Goal: Task Accomplishment & Management: Manage account settings

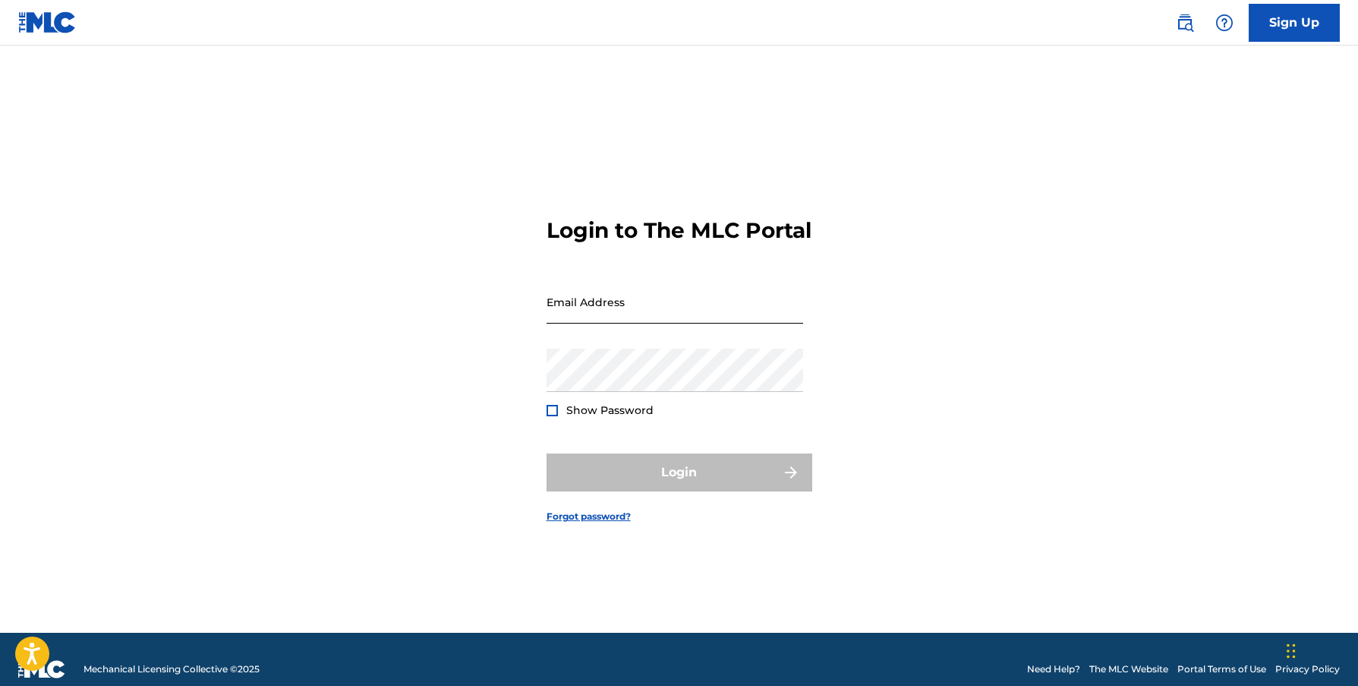
click at [680, 323] on input "Email Address" at bounding box center [675, 301] width 257 height 43
type input "[PERSON_NAME][EMAIL_ADDRESS][DOMAIN_NAME]"
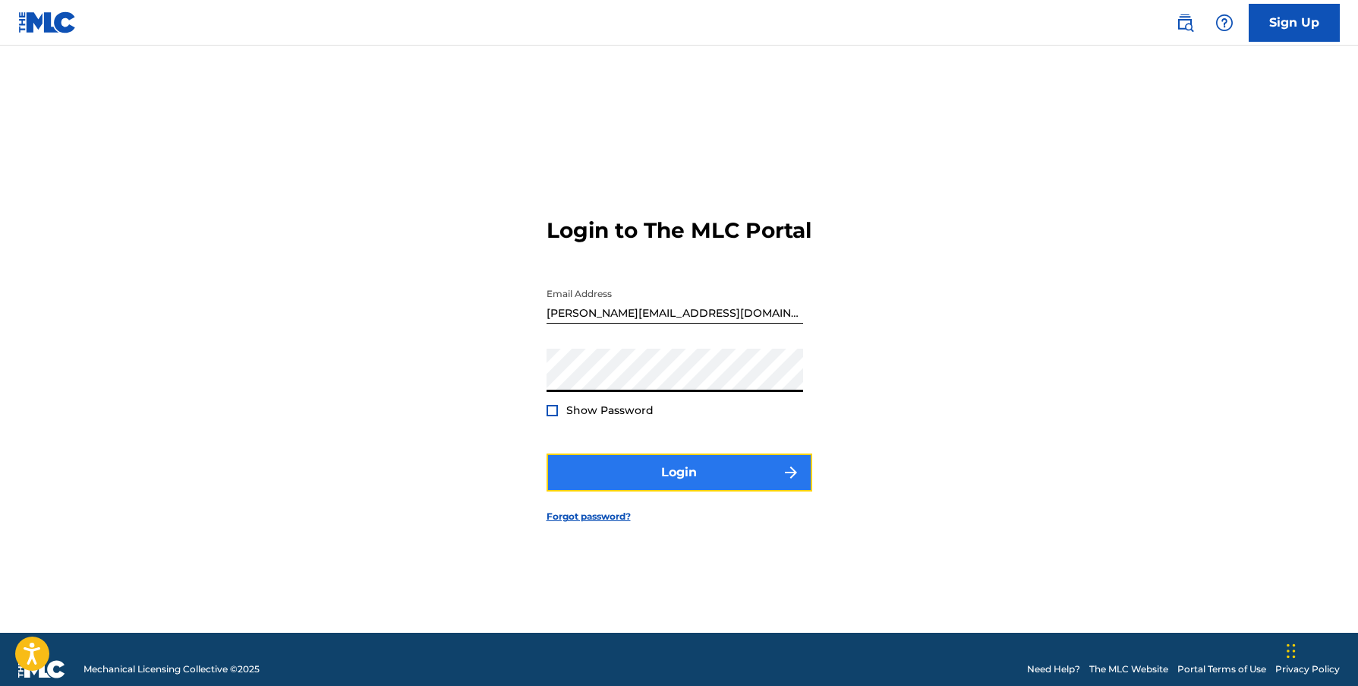
click at [657, 479] on button "Login" at bounding box center [680, 472] width 266 height 38
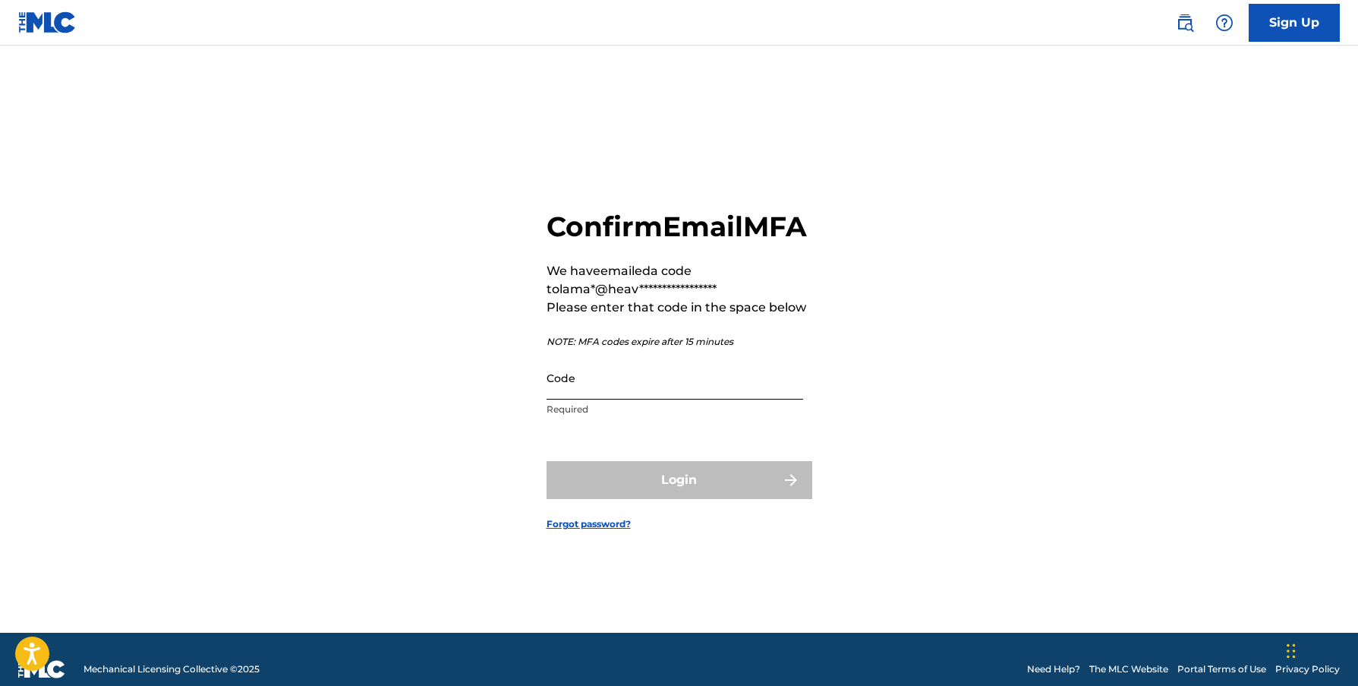
click at [607, 399] on input "Code" at bounding box center [675, 377] width 257 height 43
paste input "208603"
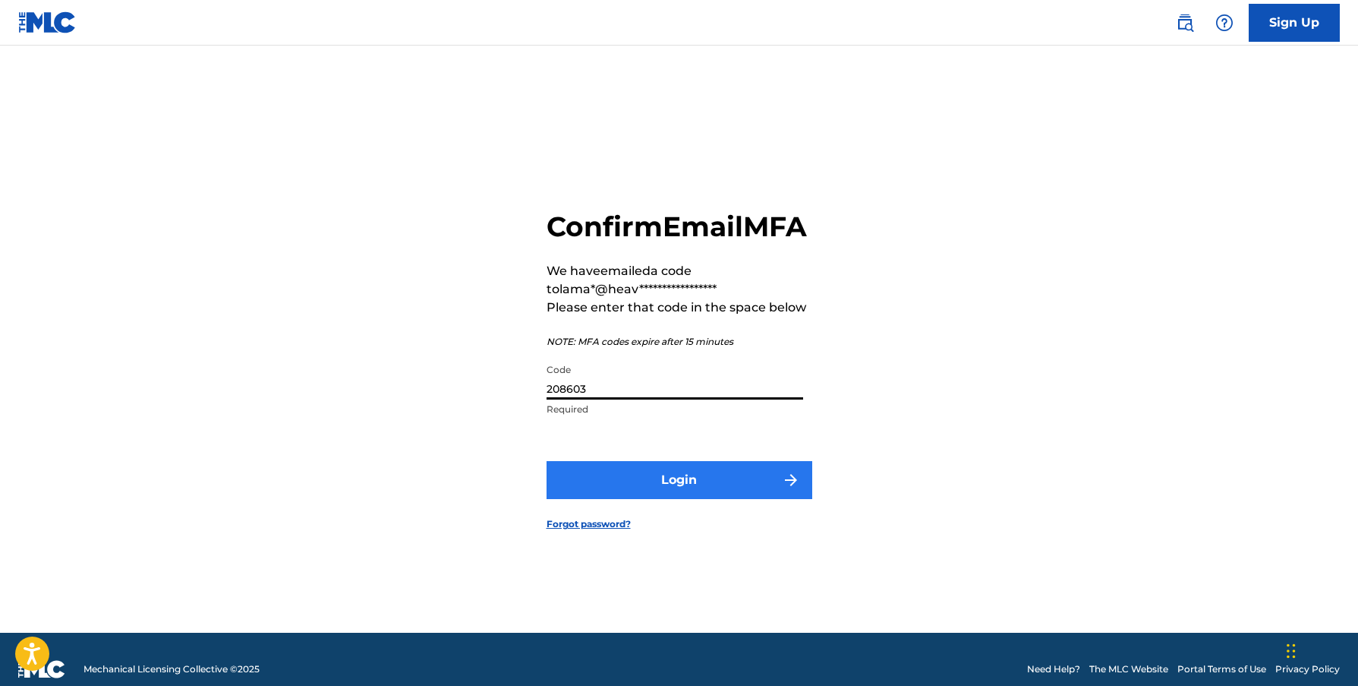
type input "208603"
click at [643, 480] on button "Login" at bounding box center [680, 480] width 266 height 38
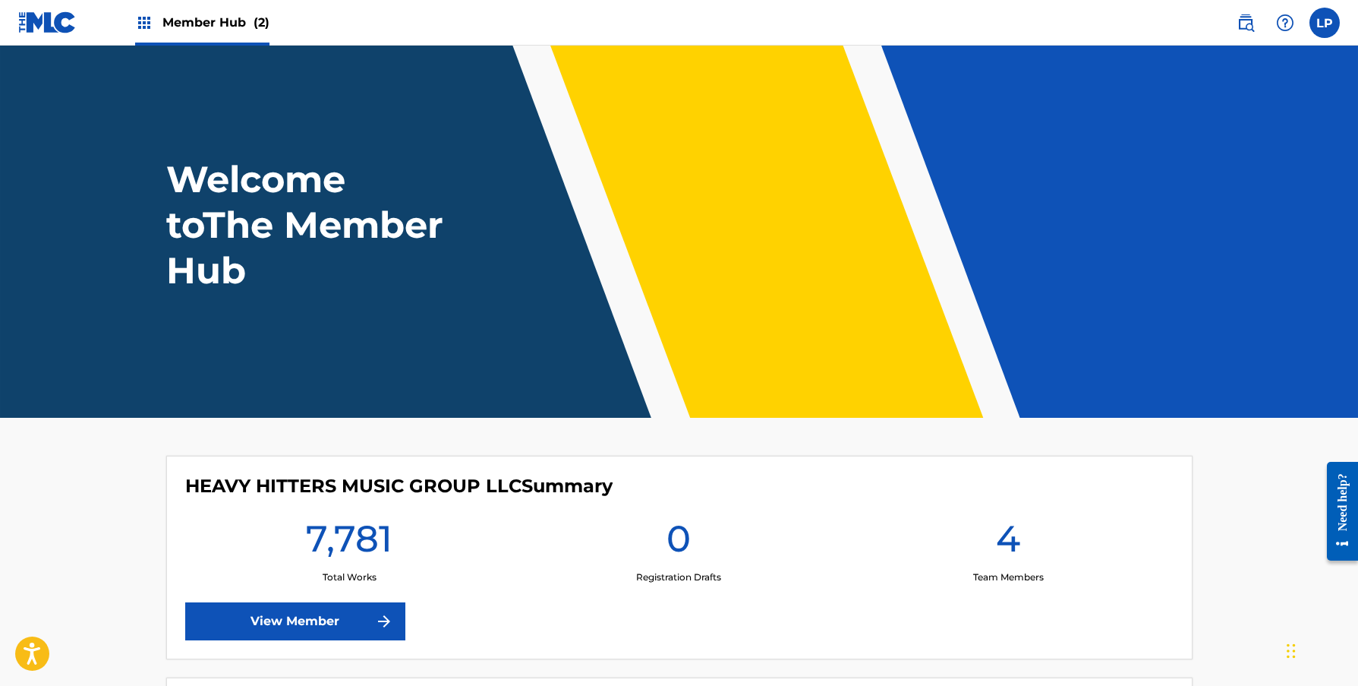
click at [238, 30] on span "Member Hub (2)" at bounding box center [216, 22] width 107 height 17
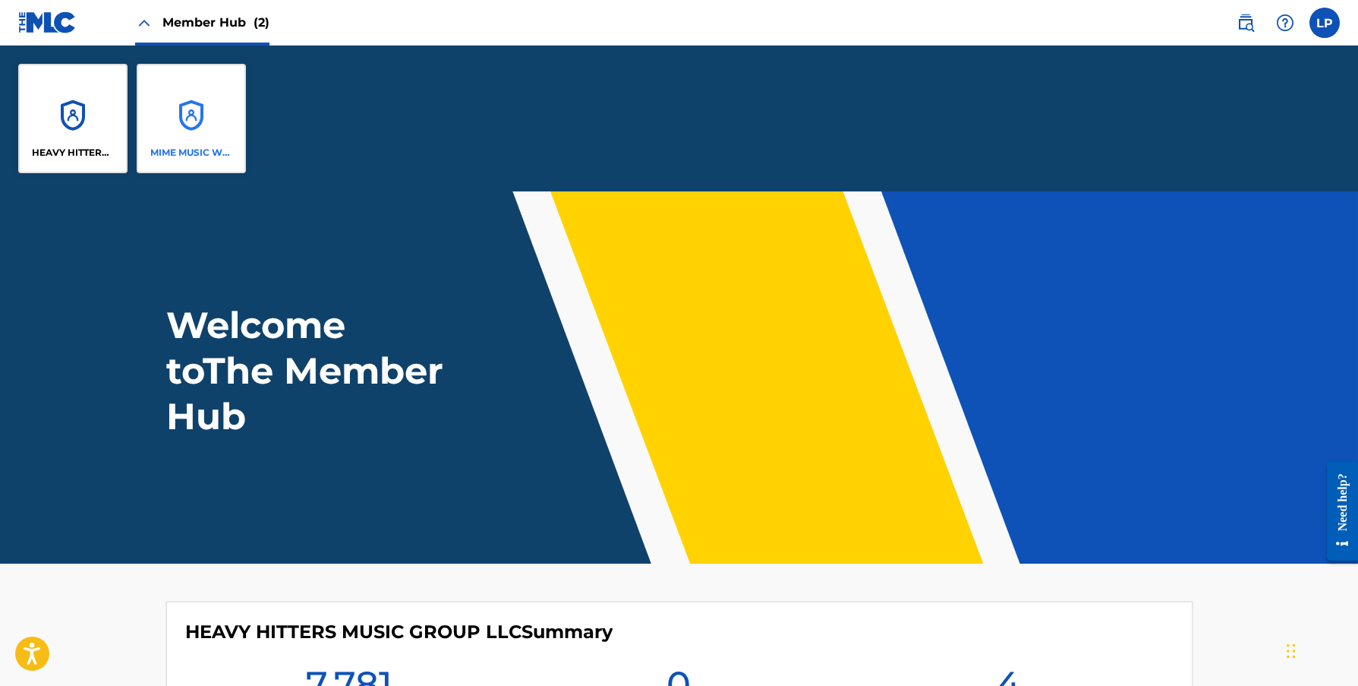
click at [196, 99] on div "MIME MUSIC WORLDWIDE" at bounding box center [191, 118] width 109 height 109
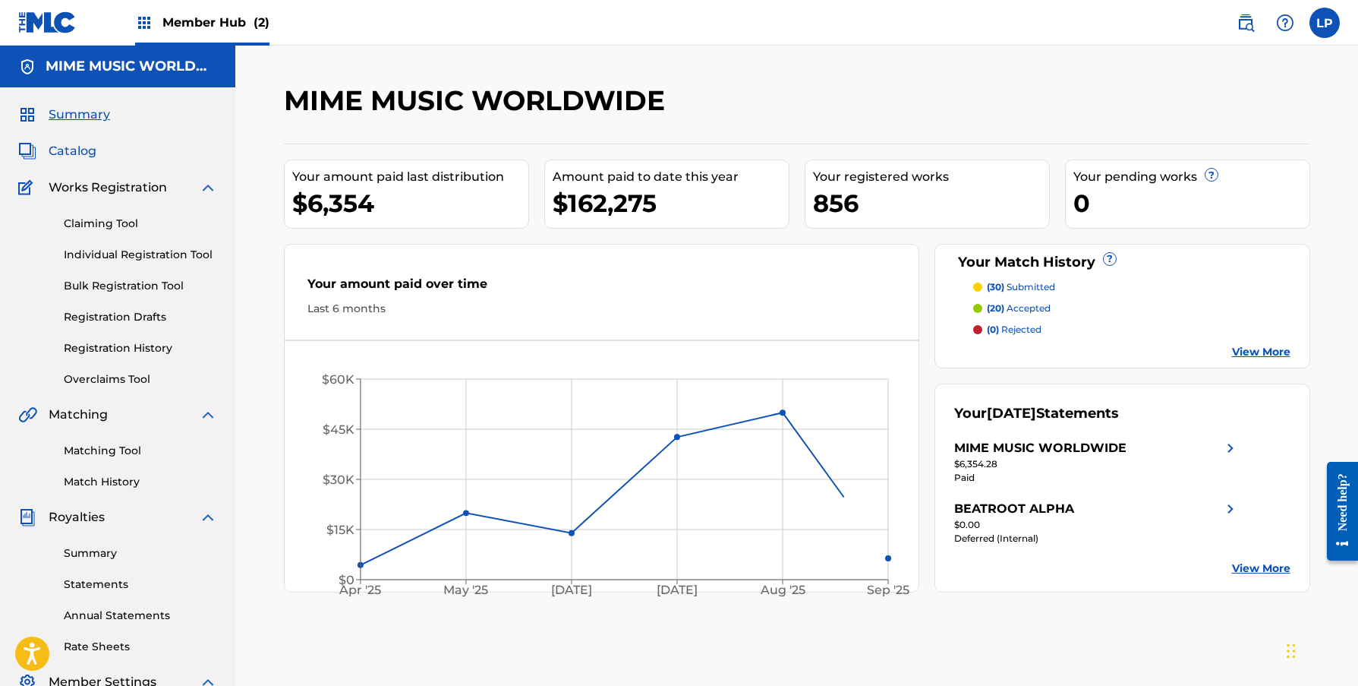
click at [81, 150] on span "Catalog" at bounding box center [73, 151] width 48 height 18
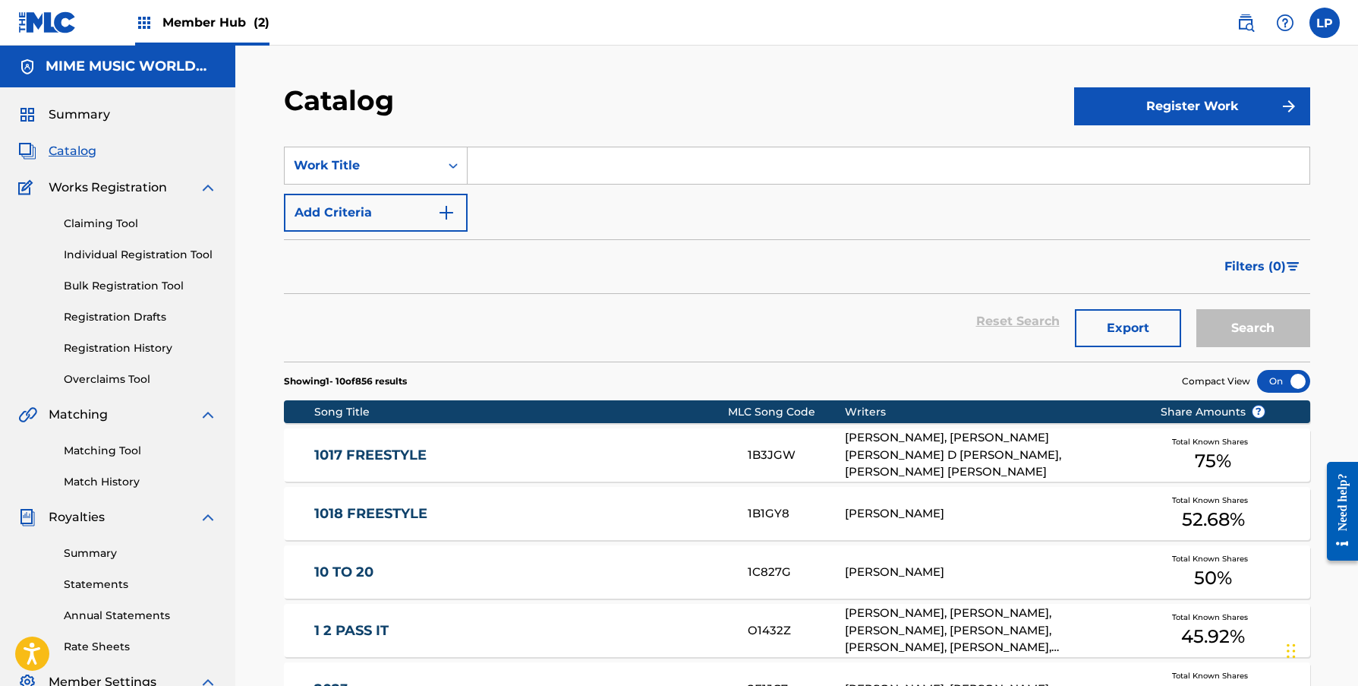
click at [397, 145] on section "SearchWithCriteriadd02ce53-65d7-4cca-a27e-15d3138896fb Work Title Add Criteria …" at bounding box center [797, 244] width 1027 height 233
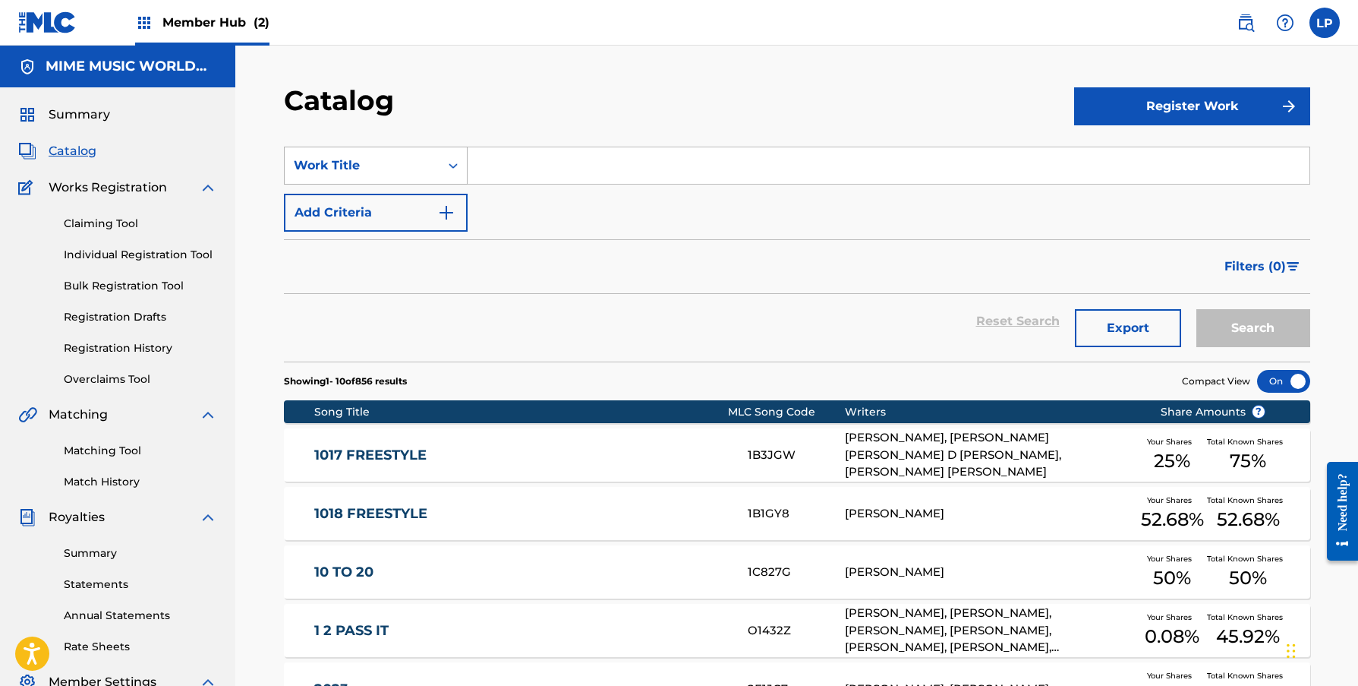
click at [396, 153] on div "Work Title" at bounding box center [362, 165] width 155 height 29
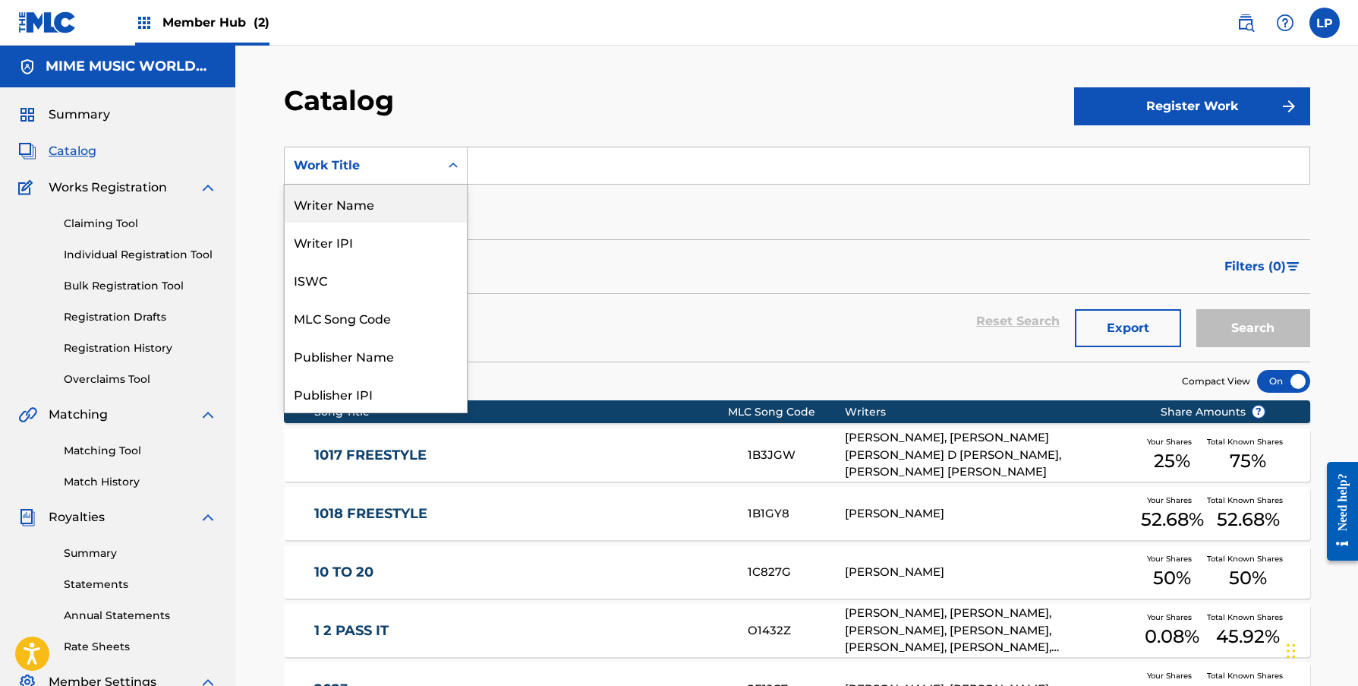
click at [379, 197] on div "Writer Name" at bounding box center [376, 204] width 182 height 38
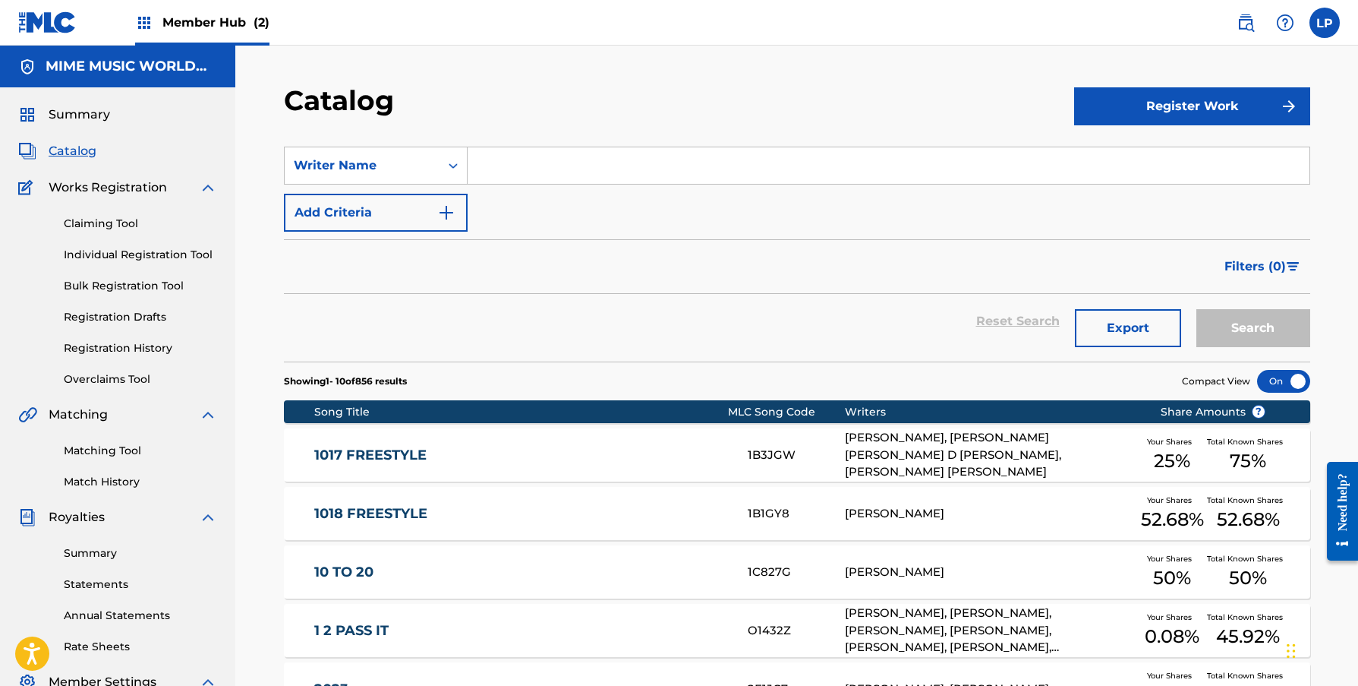
click at [530, 170] on input "Search Form" at bounding box center [889, 165] width 842 height 36
type input "[PERSON_NAME]"
click at [1197, 309] on button "Search" at bounding box center [1254, 328] width 114 height 38
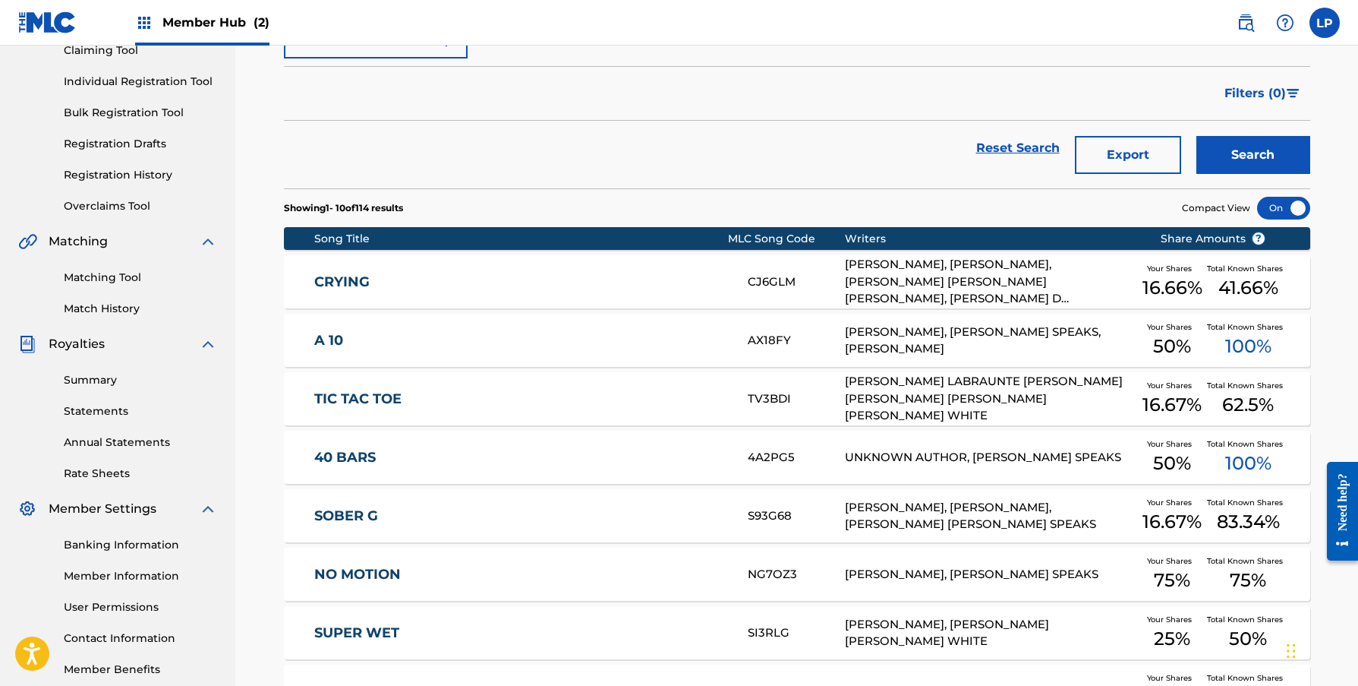
scroll to position [96, 0]
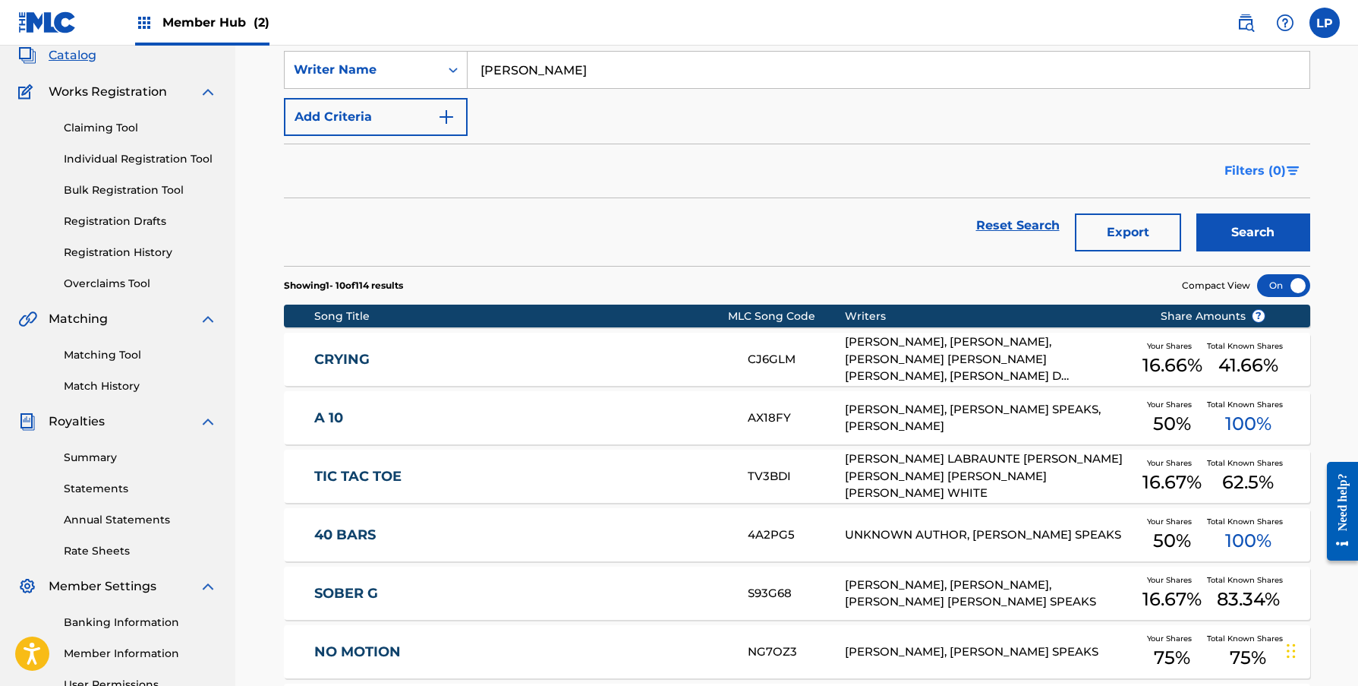
click at [1240, 170] on span "Filters ( 0 )" at bounding box center [1256, 171] width 62 height 18
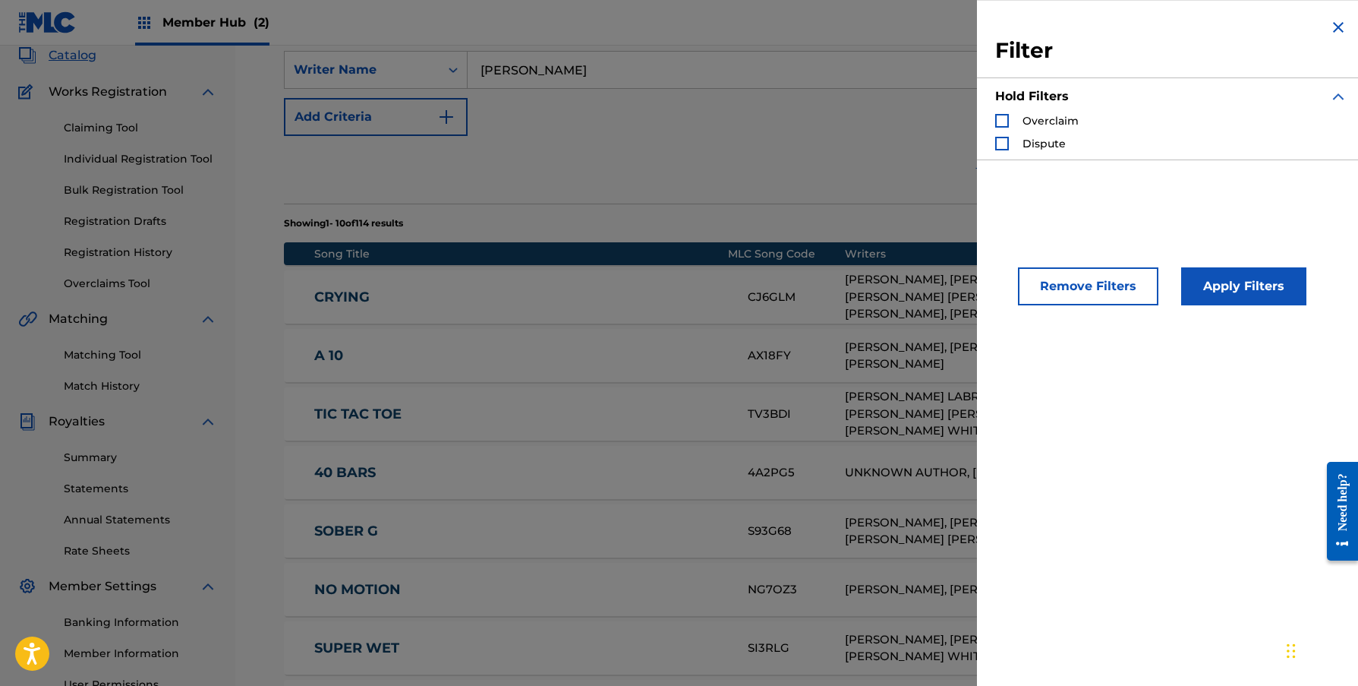
click at [780, 156] on div "Reset Search Export Search" at bounding box center [797, 163] width 1027 height 55
click at [1330, 24] on img "Search Form" at bounding box center [1339, 27] width 18 height 18
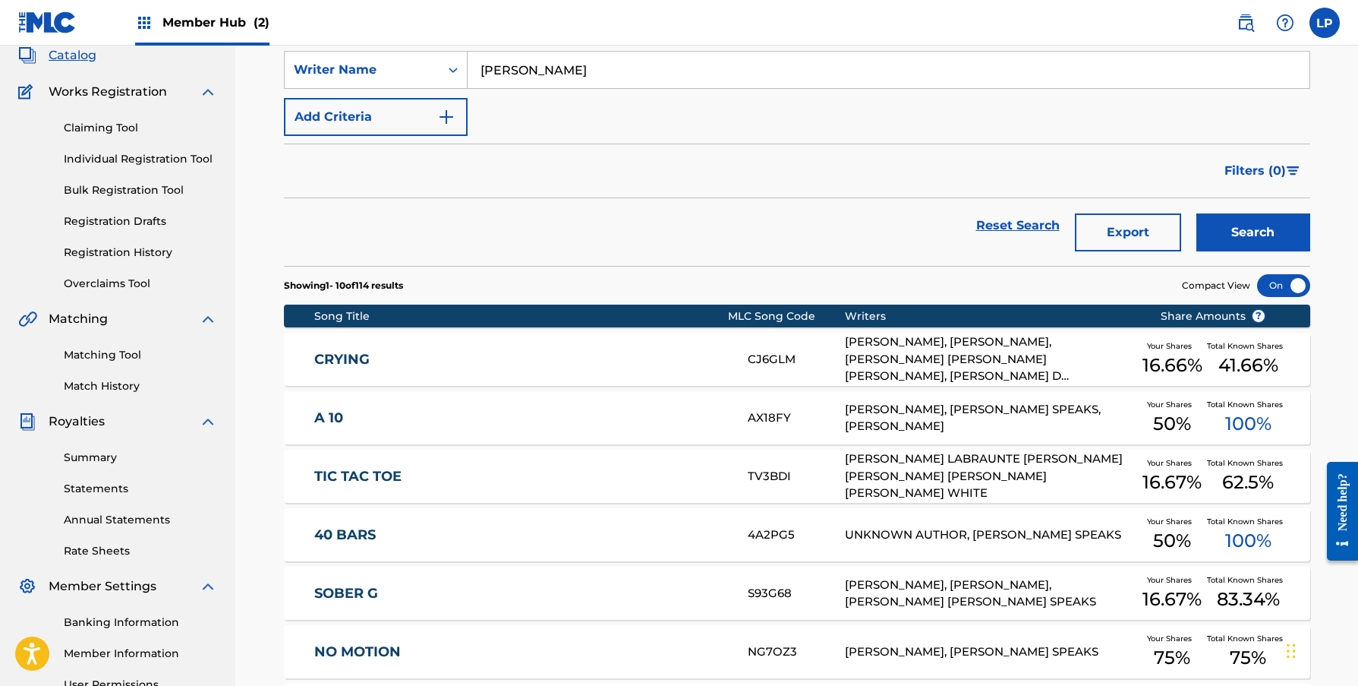
click at [367, 320] on div "Song Title" at bounding box center [521, 316] width 414 height 16
click at [363, 320] on div "Song Title" at bounding box center [521, 316] width 414 height 16
click at [362, 319] on div "Song Title" at bounding box center [521, 316] width 414 height 16
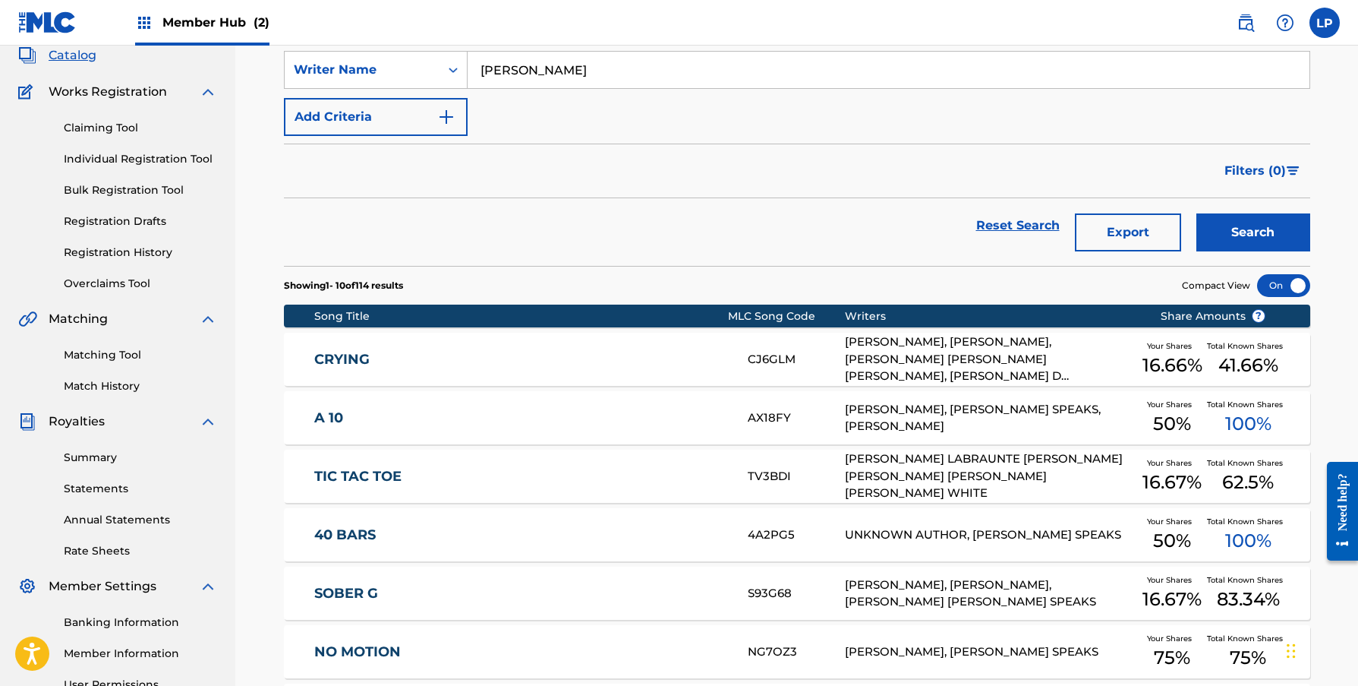
click at [1276, 290] on div at bounding box center [1283, 285] width 53 height 23
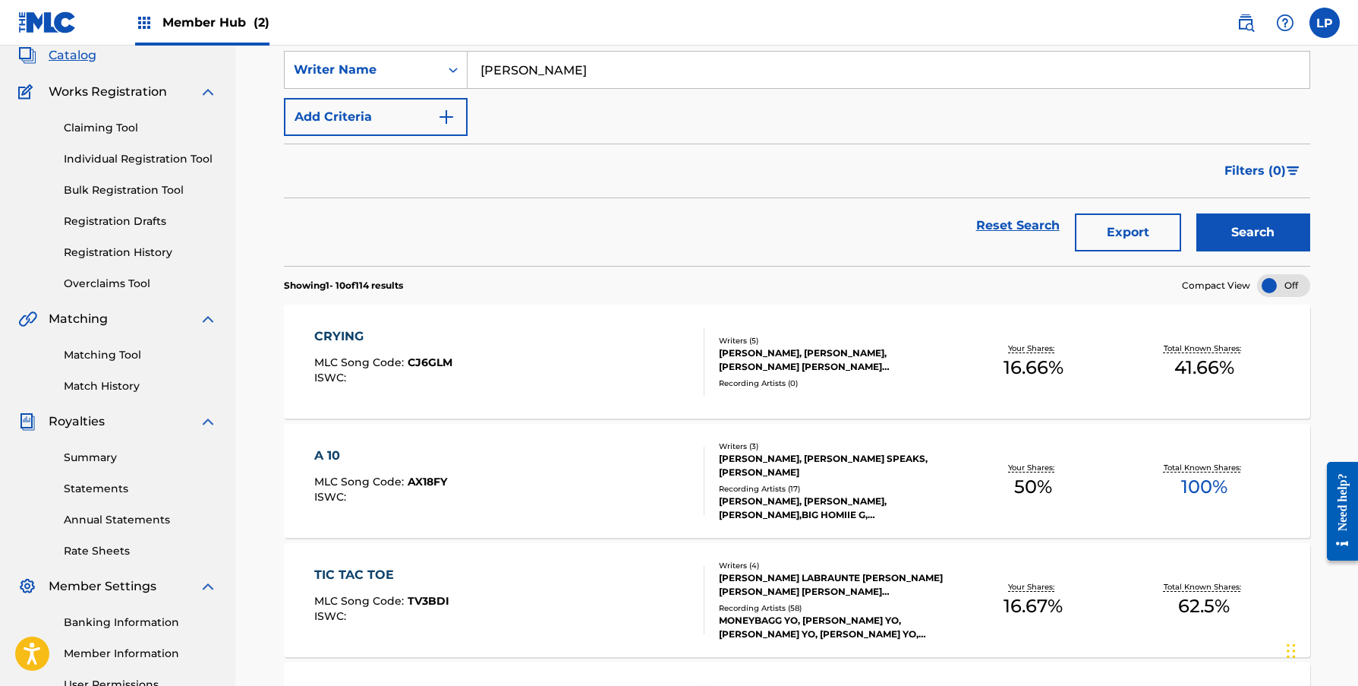
click at [1277, 290] on div at bounding box center [1283, 285] width 53 height 23
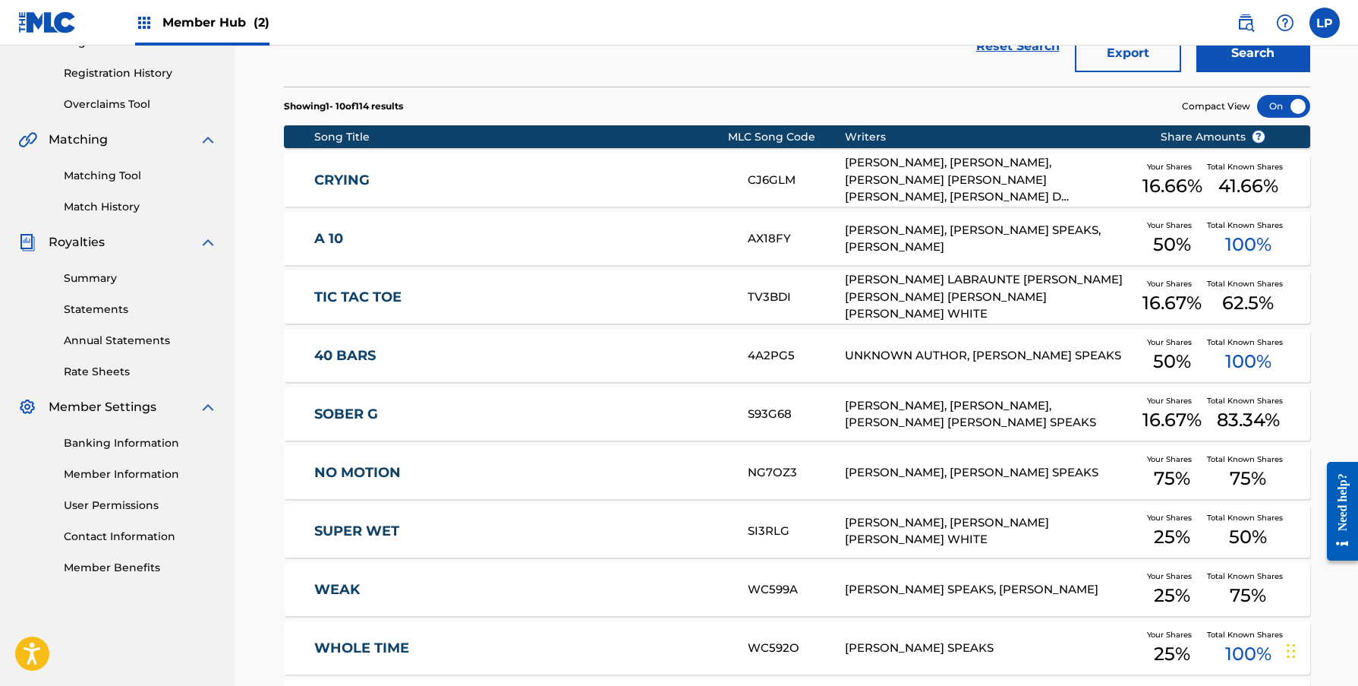
scroll to position [473, 0]
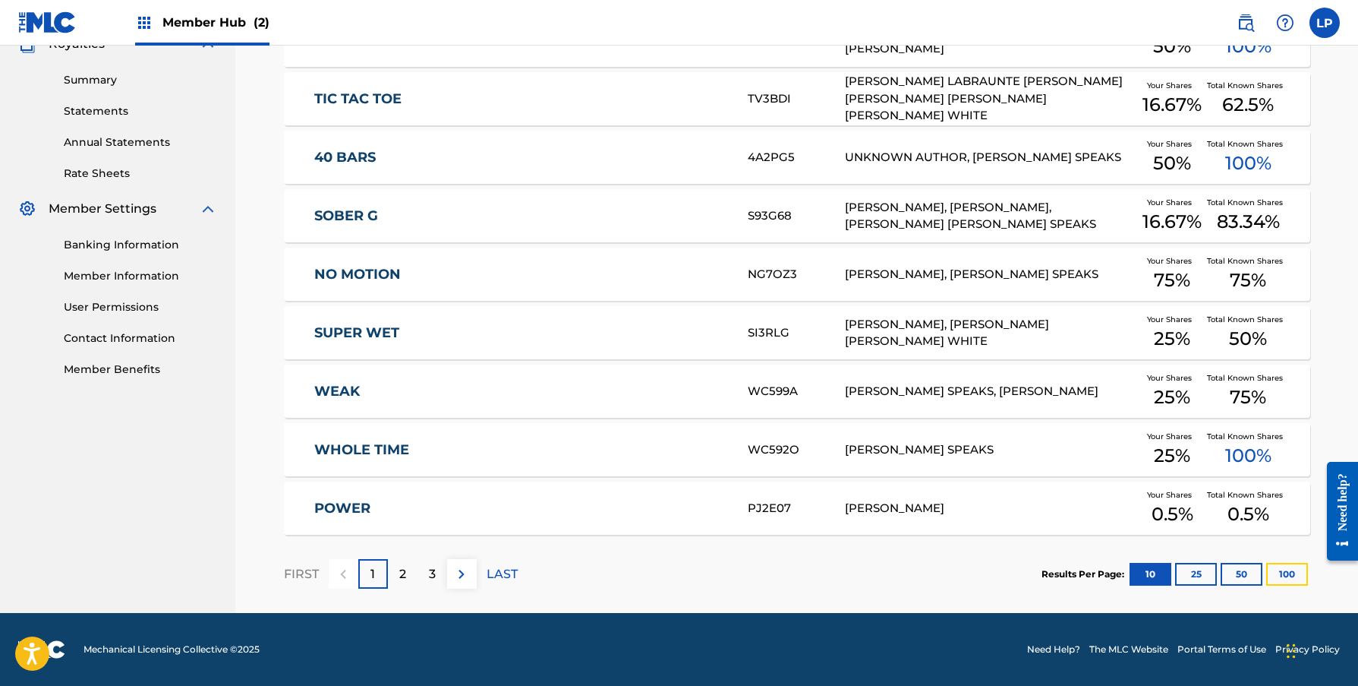
click at [1286, 572] on button "100" at bounding box center [1288, 574] width 42 height 23
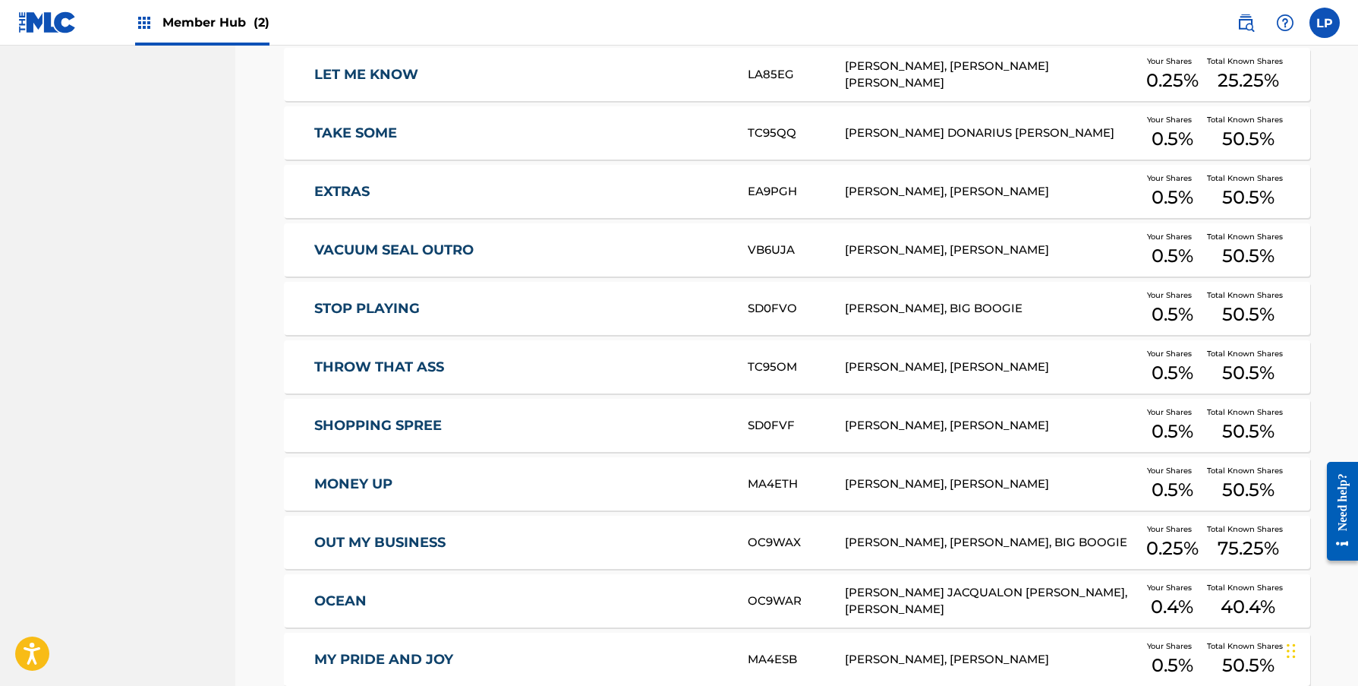
scroll to position [5672, 0]
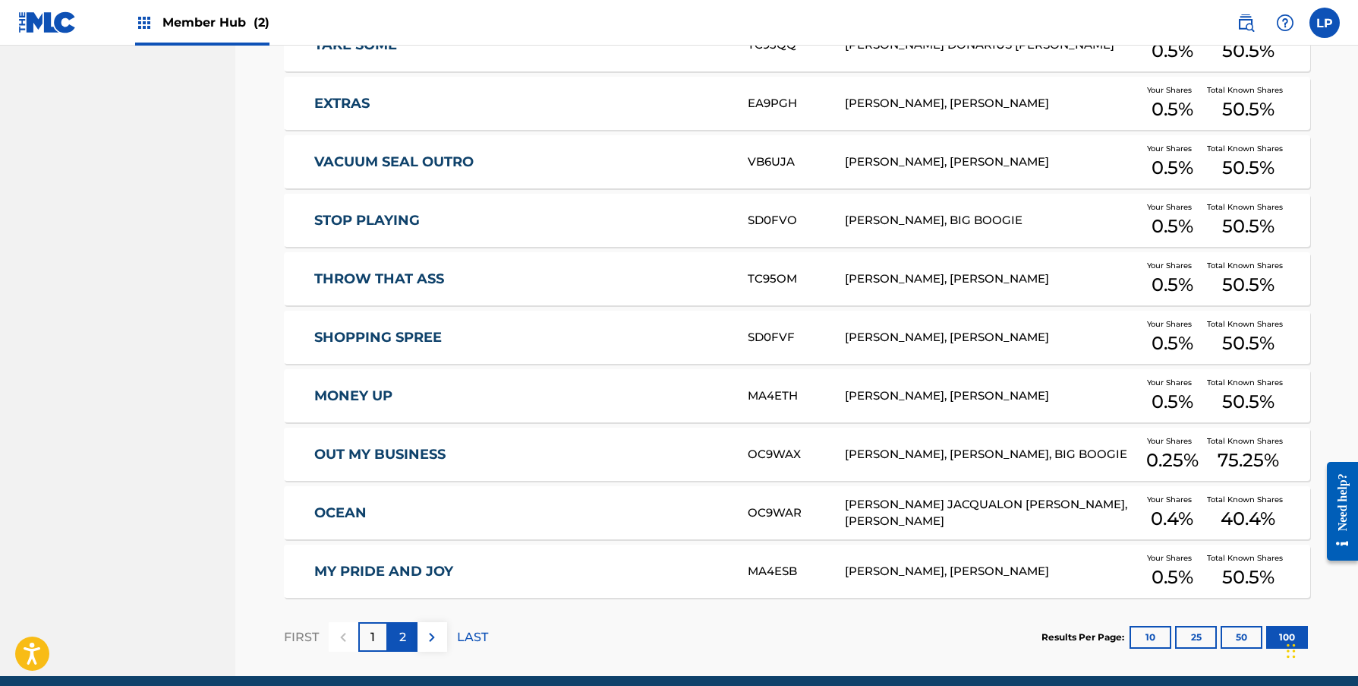
click at [393, 643] on div "2" at bounding box center [403, 637] width 30 height 30
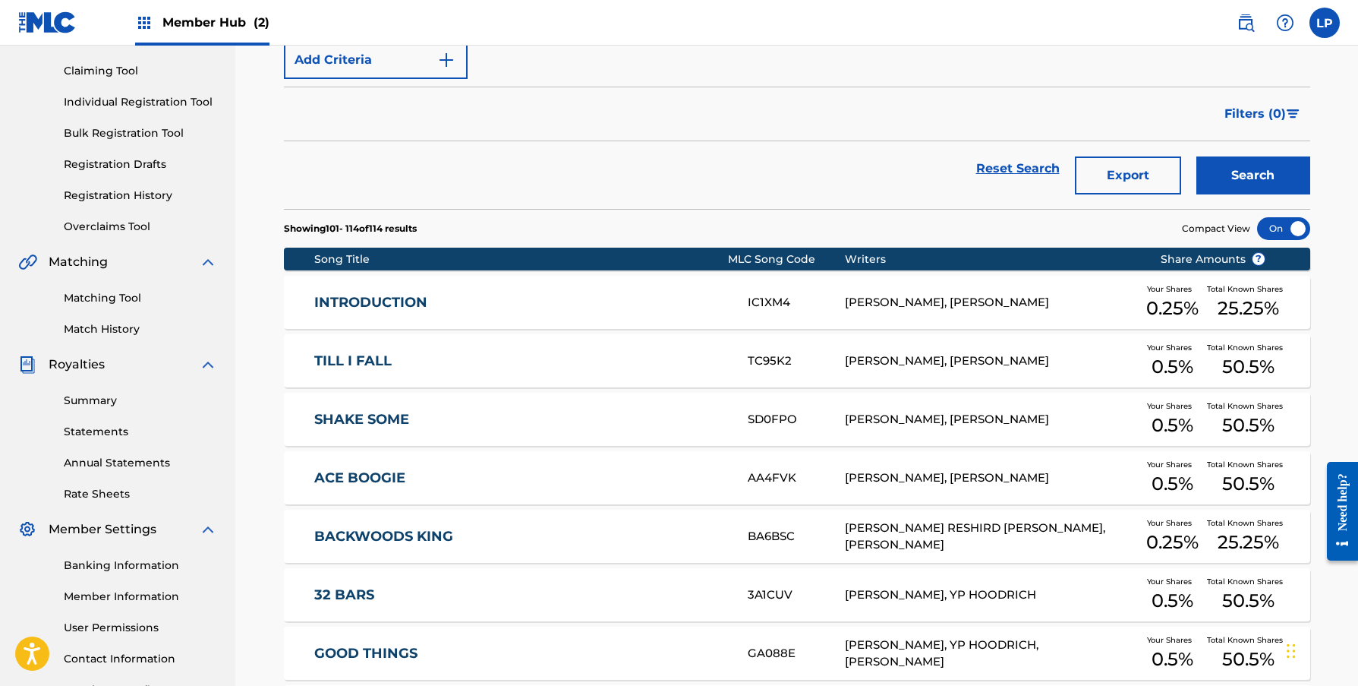
scroll to position [707, 0]
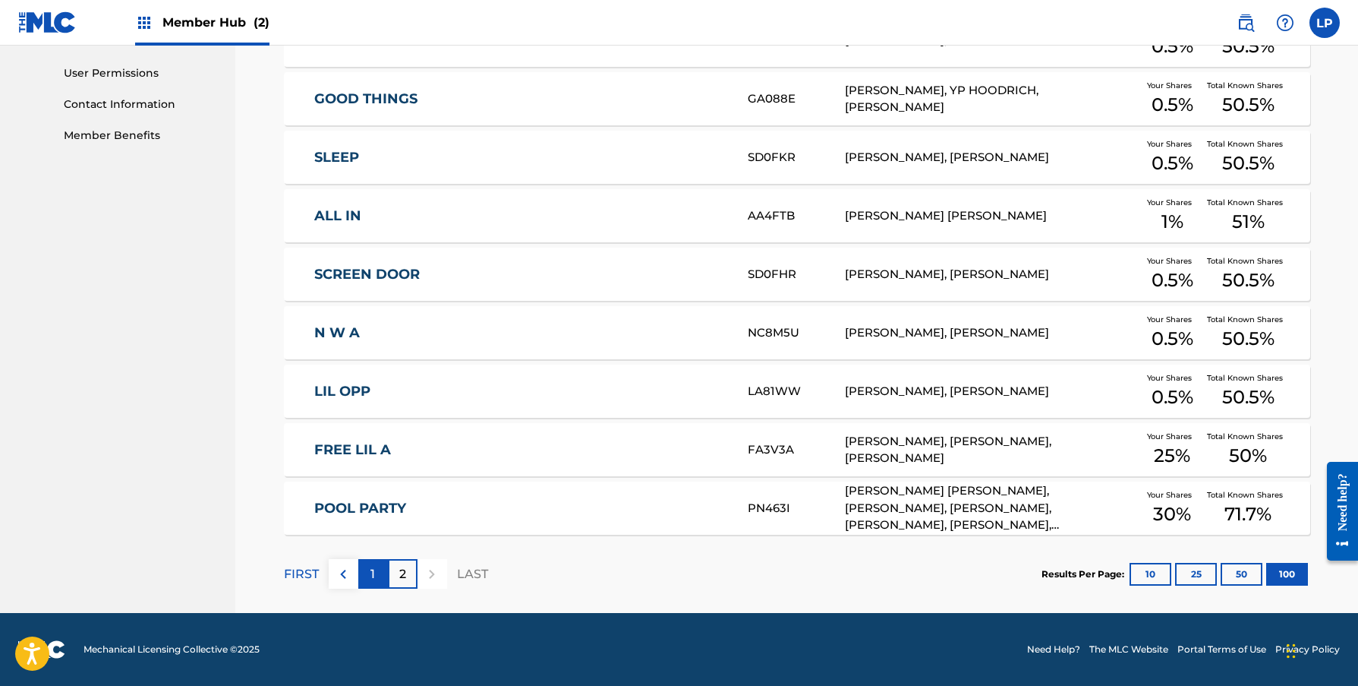
click at [384, 575] on div "1" at bounding box center [373, 574] width 30 height 30
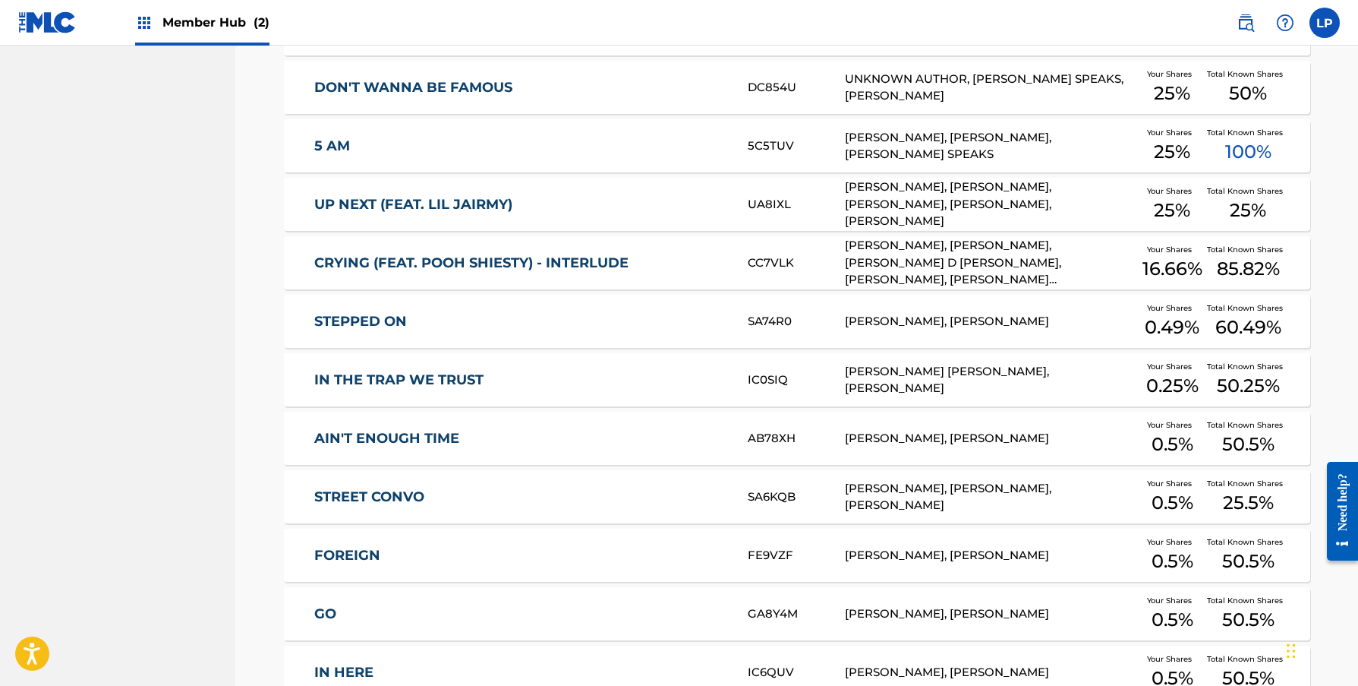
scroll to position [2112, 0]
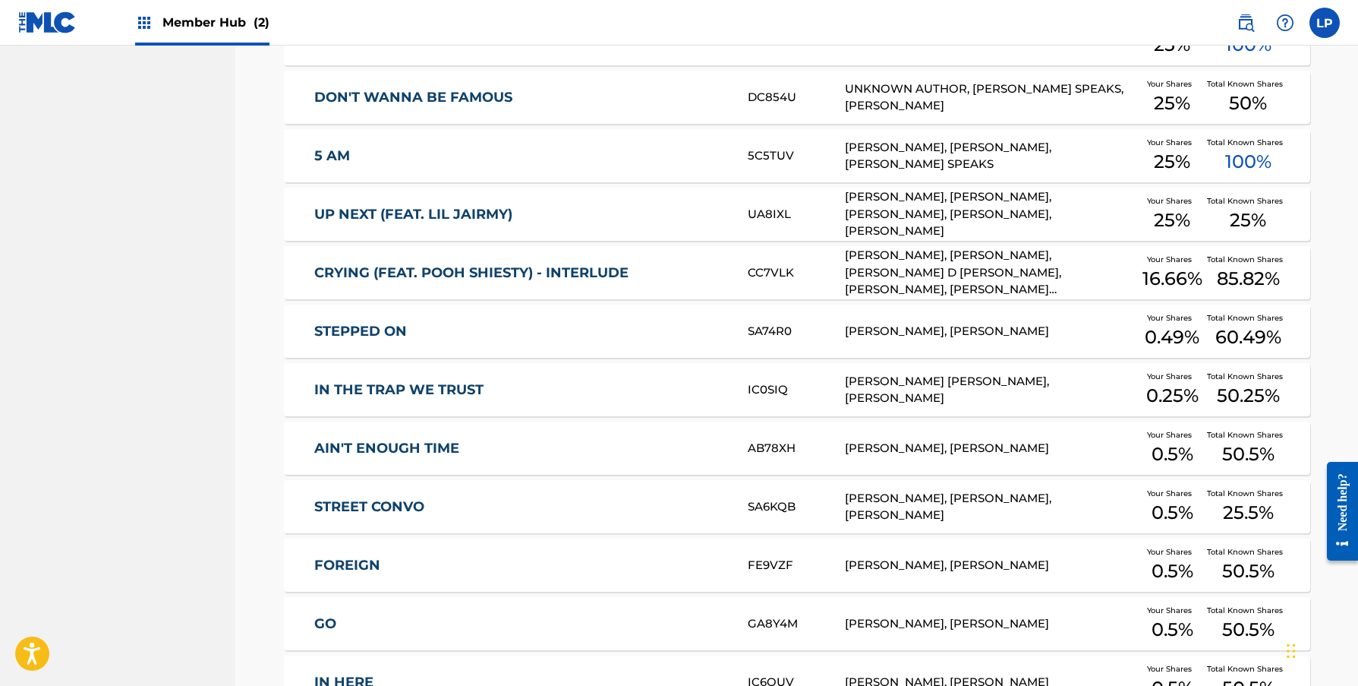
click at [588, 172] on div "5 AM 5C5TUV [PERSON_NAME], [PERSON_NAME], [PERSON_NAME] SPEAKS Your Shares 25 %…" at bounding box center [797, 155] width 1027 height 53
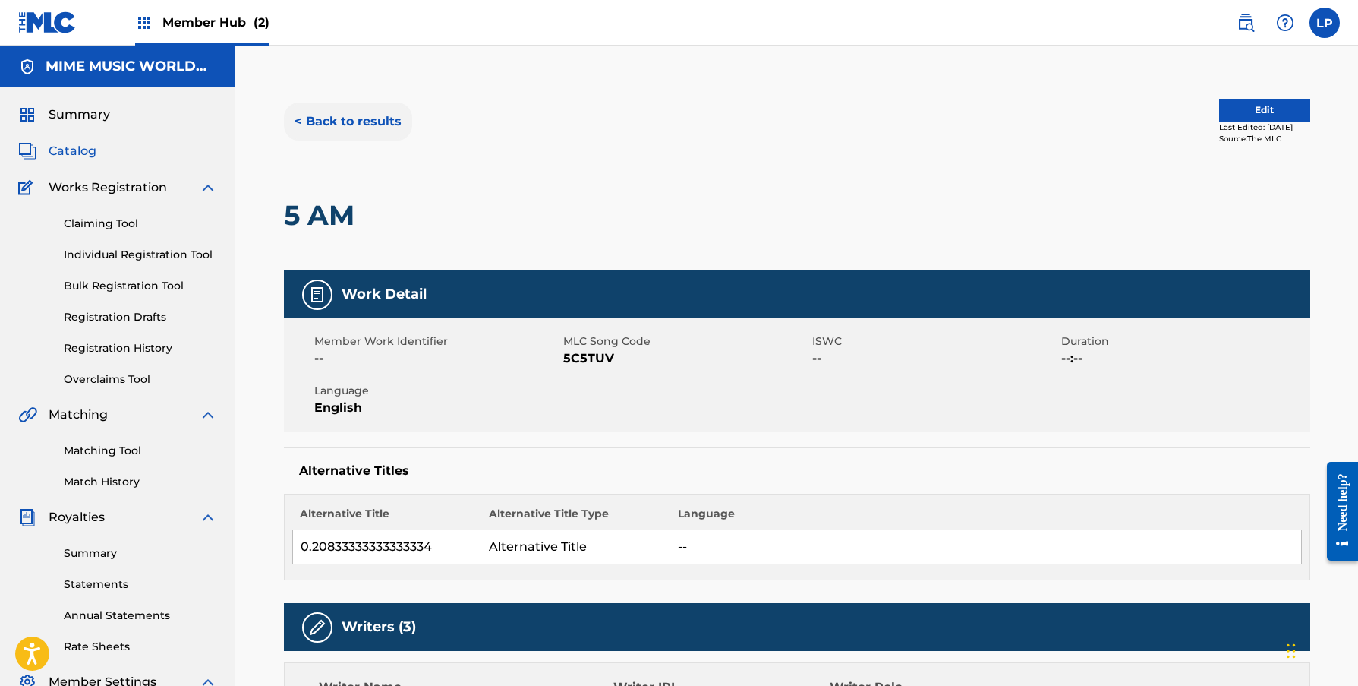
click at [369, 121] on button "< Back to results" at bounding box center [348, 122] width 128 height 38
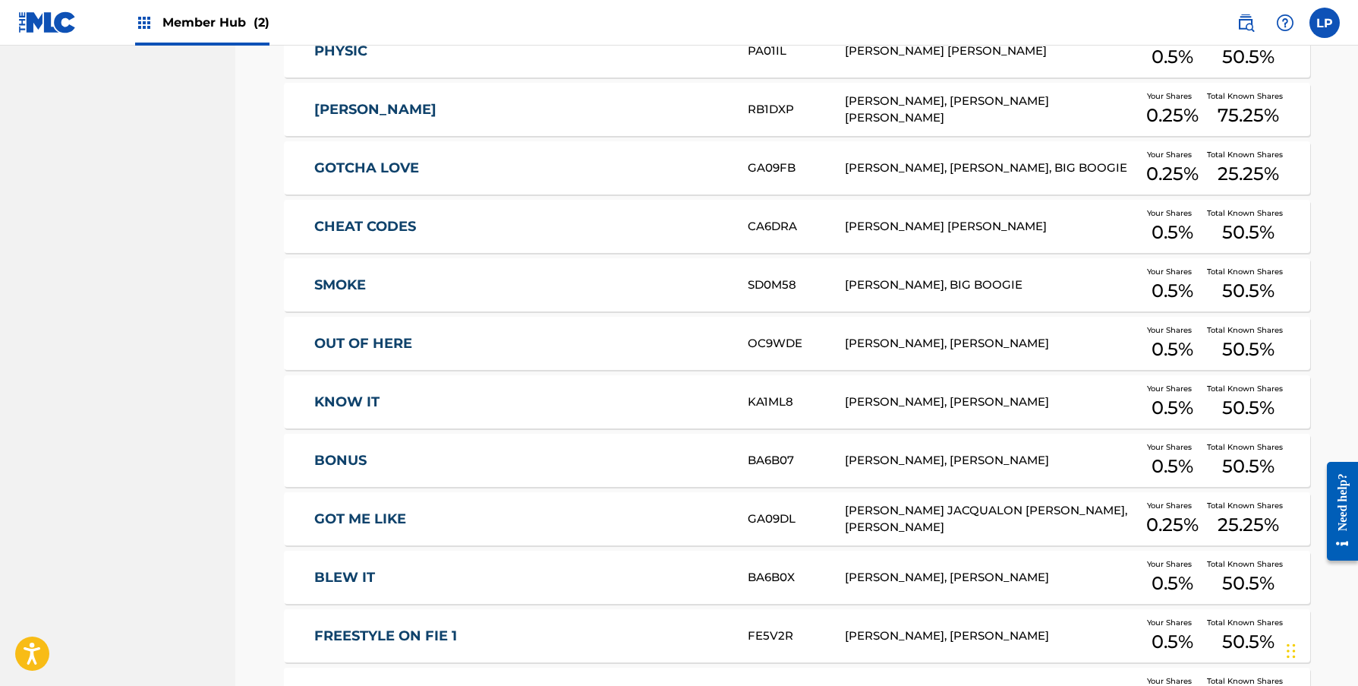
scroll to position [5735, 0]
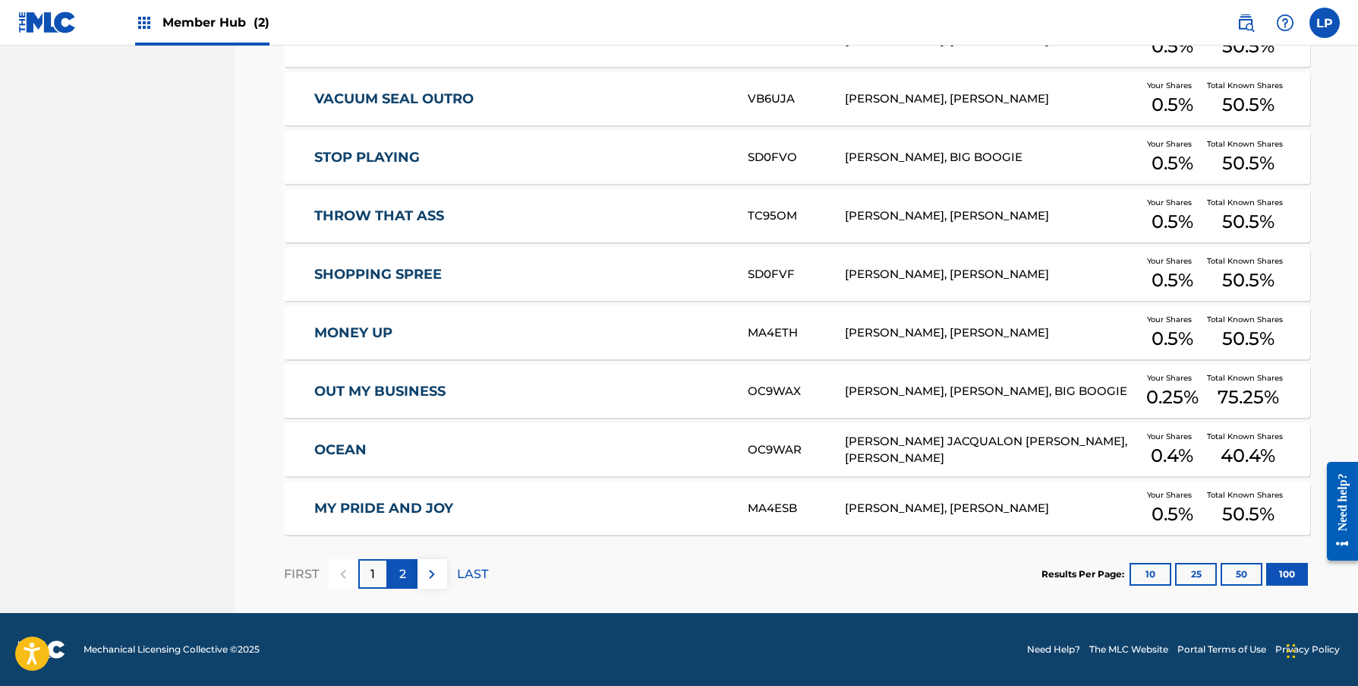
click at [412, 576] on div "2" at bounding box center [403, 574] width 30 height 30
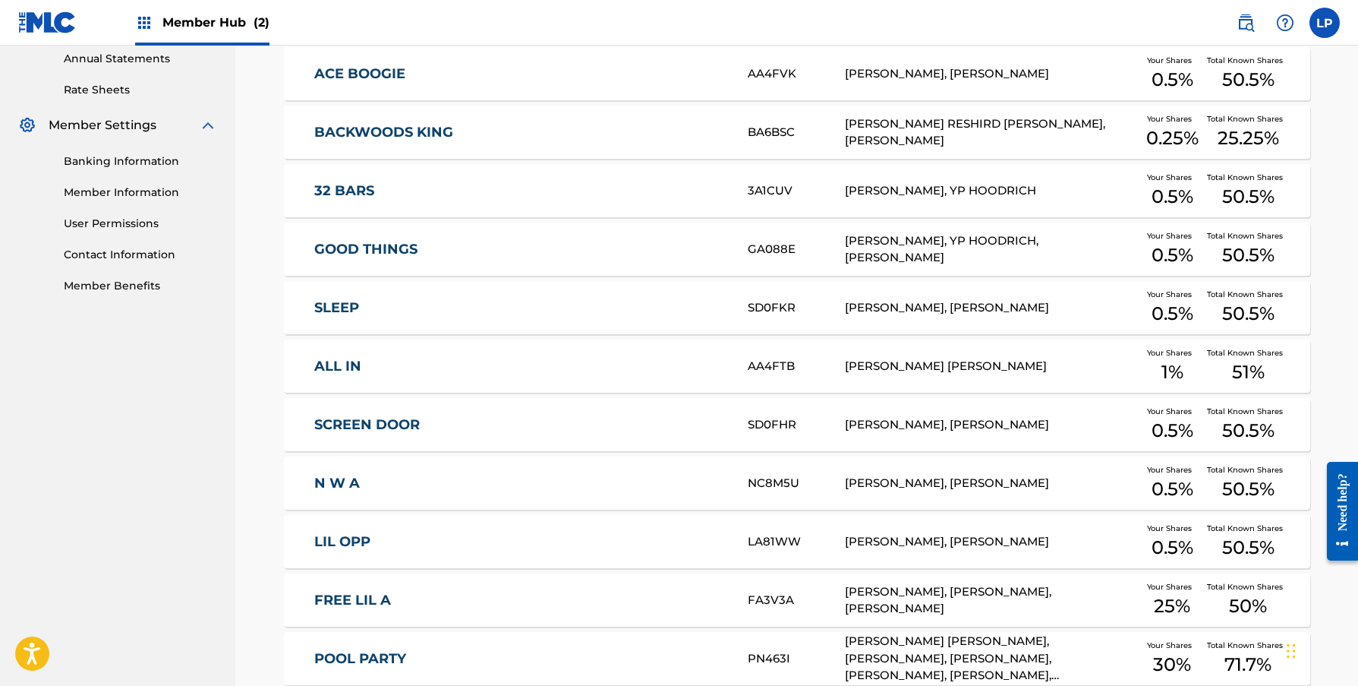
scroll to position [707, 0]
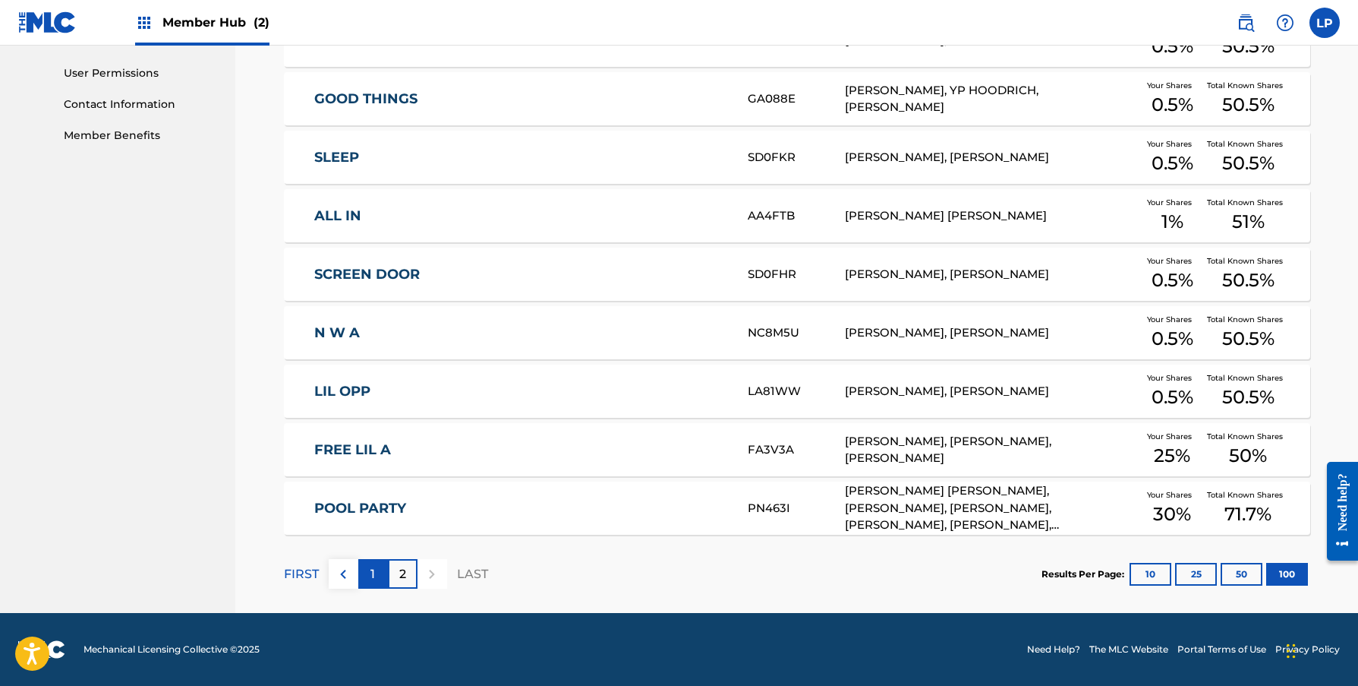
click at [381, 567] on div "1" at bounding box center [373, 574] width 30 height 30
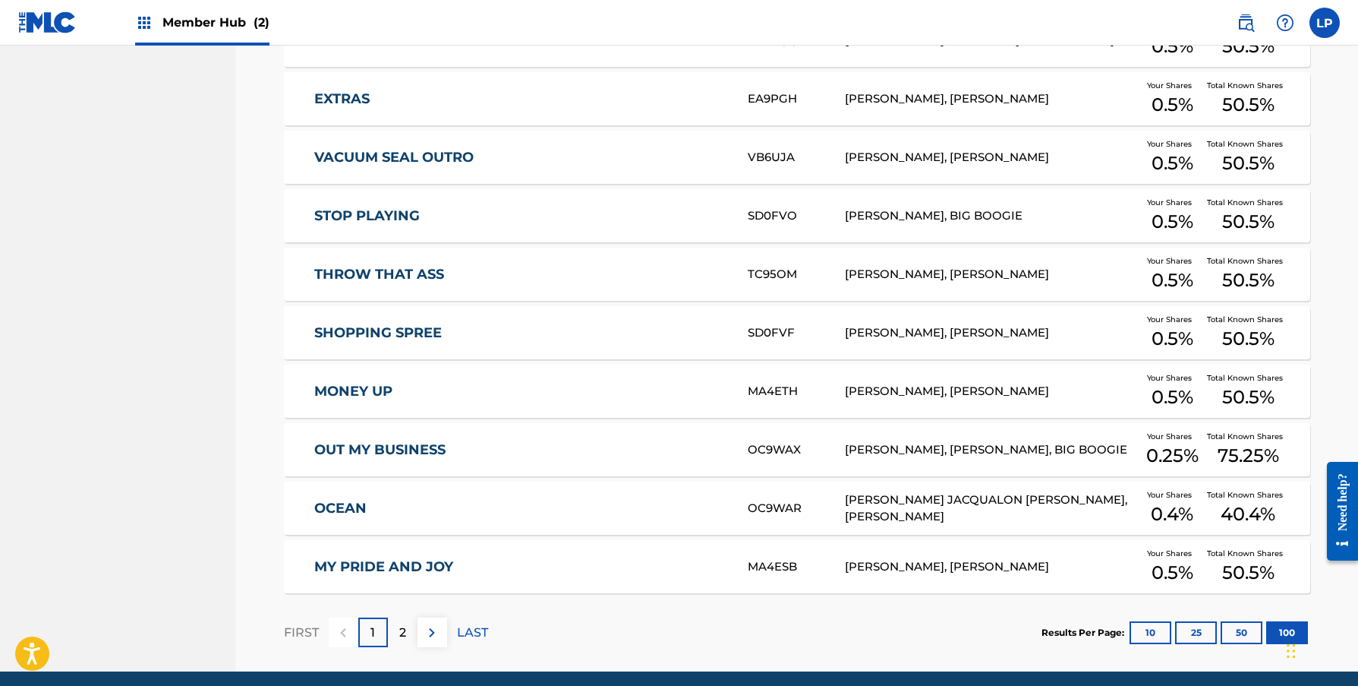
scroll to position [5735, 0]
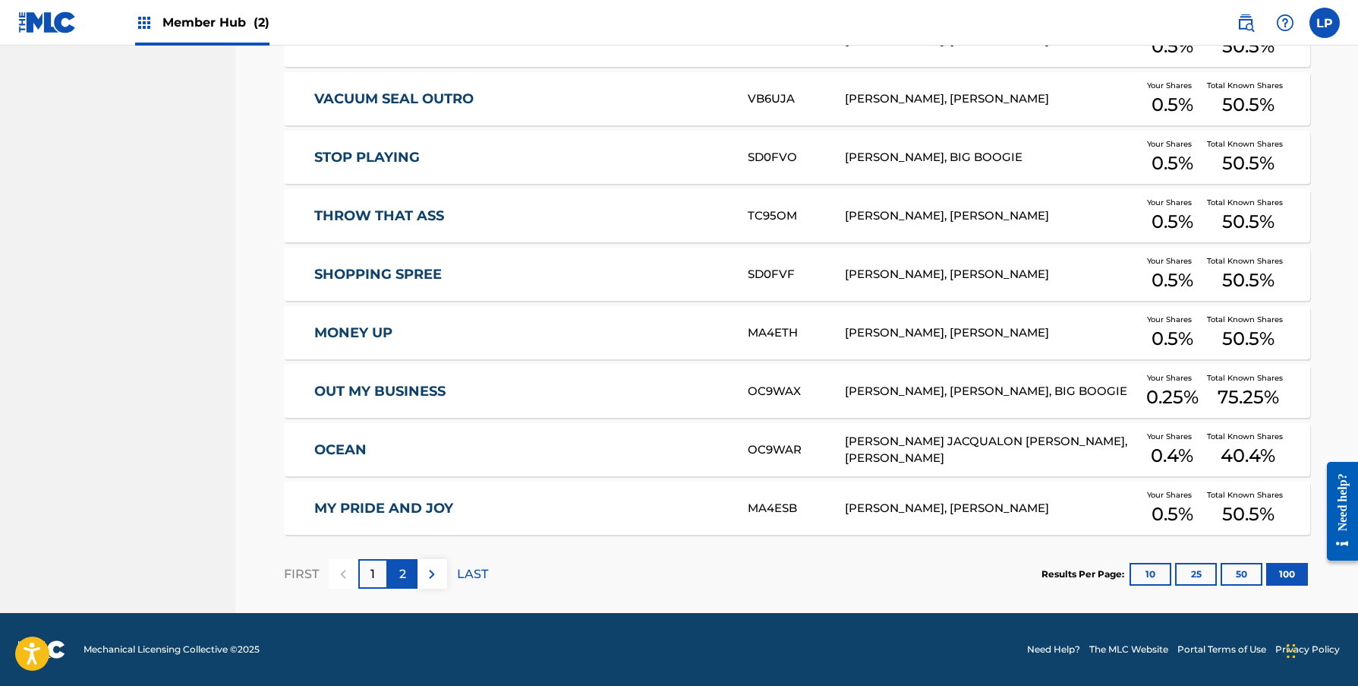
click at [402, 570] on p "2" at bounding box center [402, 574] width 7 height 18
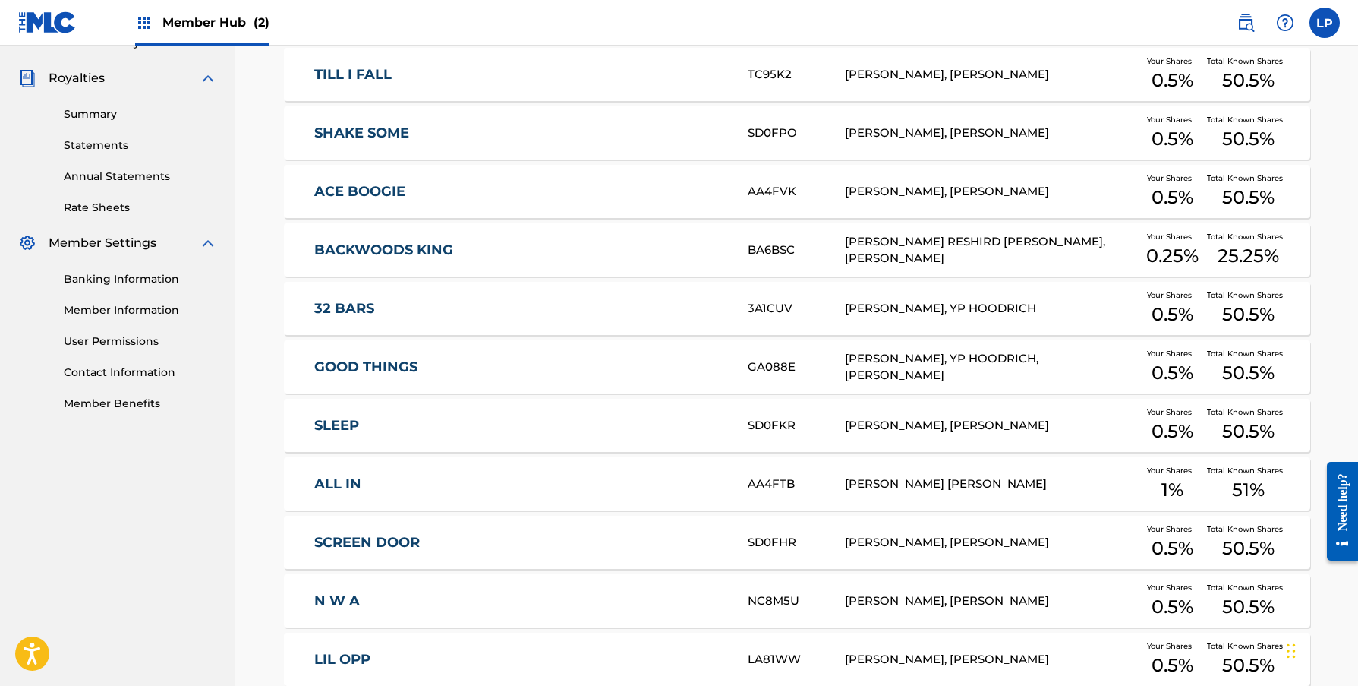
scroll to position [361, 0]
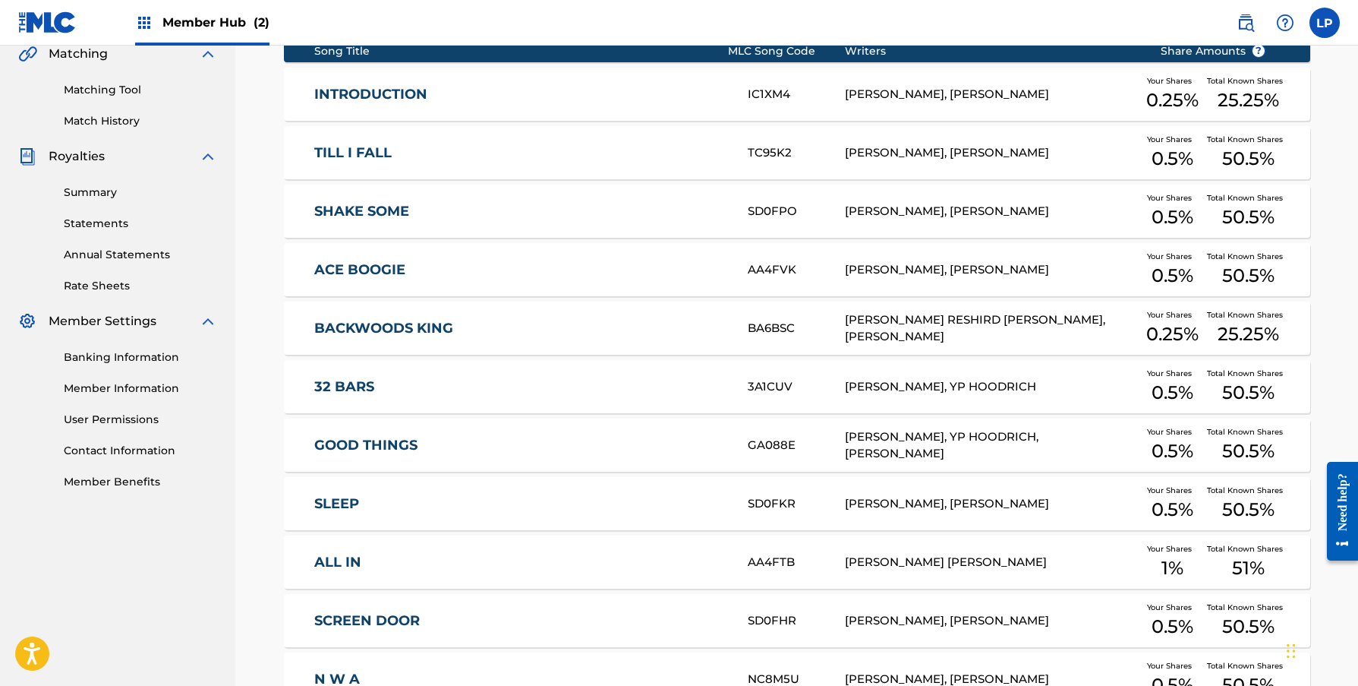
click at [585, 154] on link "TILL I FALL" at bounding box center [520, 152] width 413 height 17
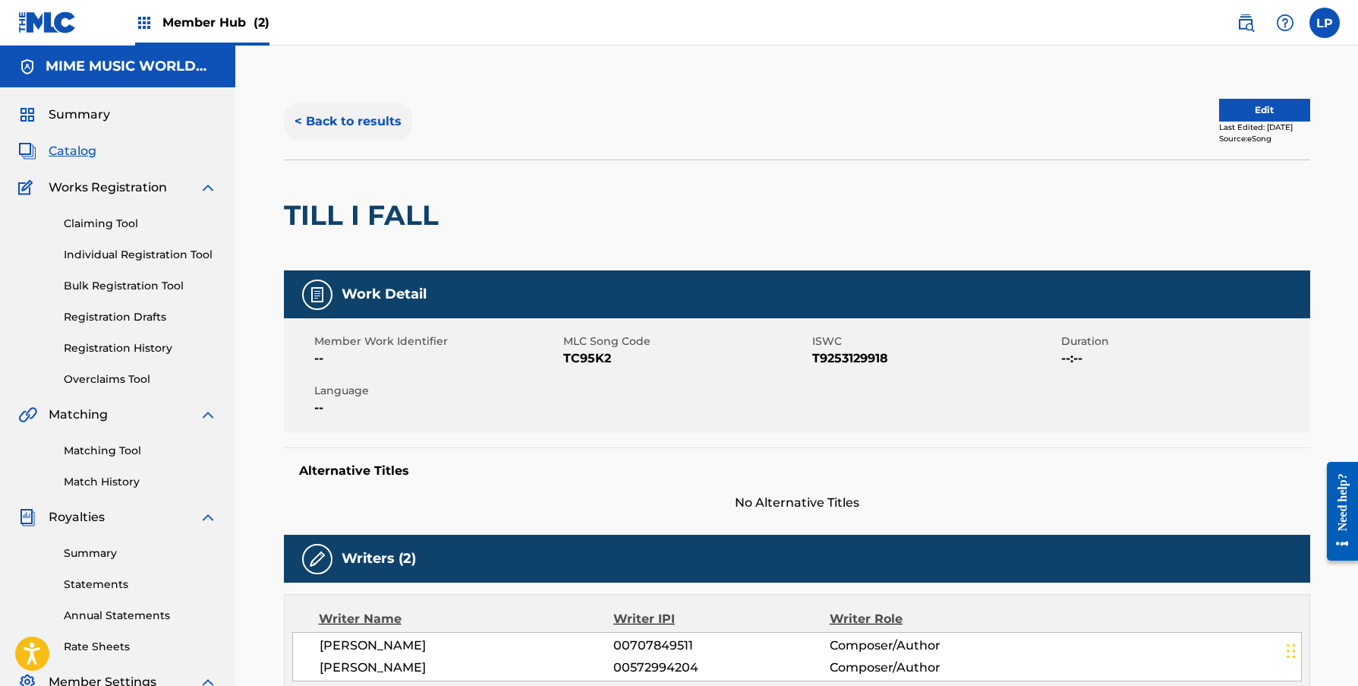
click at [363, 133] on button "< Back to results" at bounding box center [348, 122] width 128 height 38
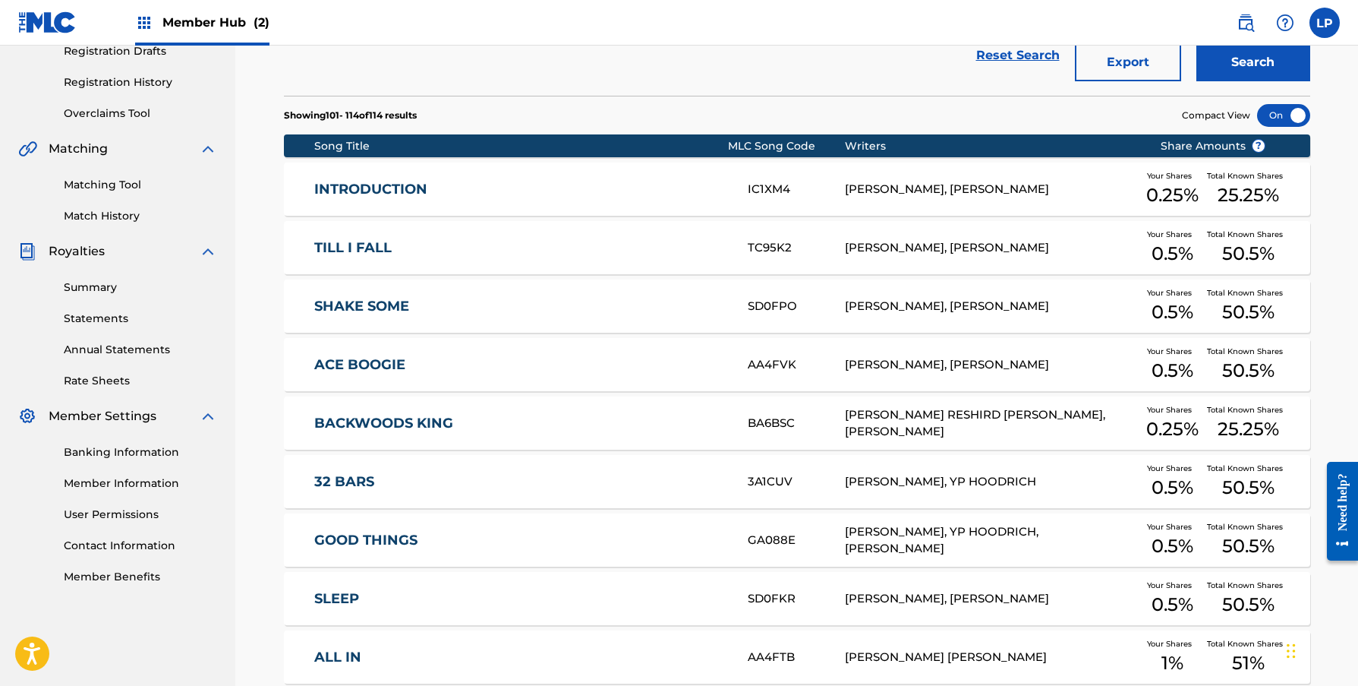
scroll to position [707, 0]
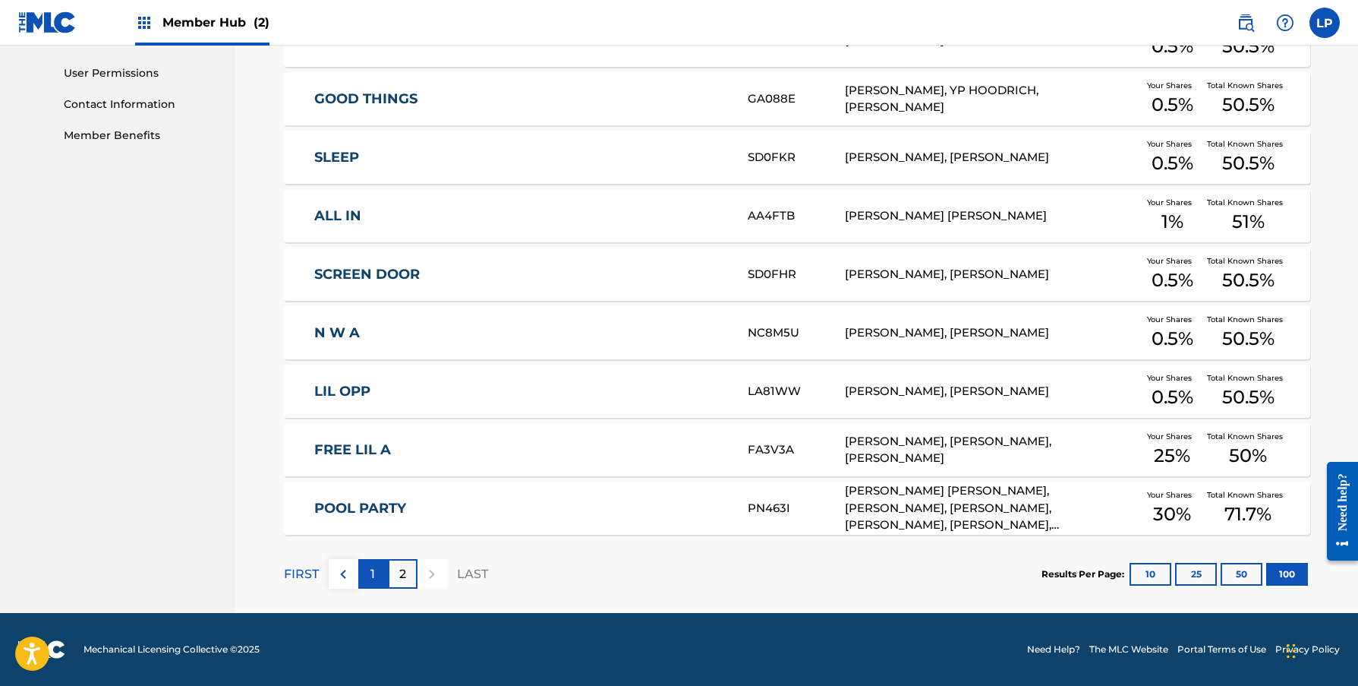
click at [378, 566] on div "1" at bounding box center [373, 574] width 30 height 30
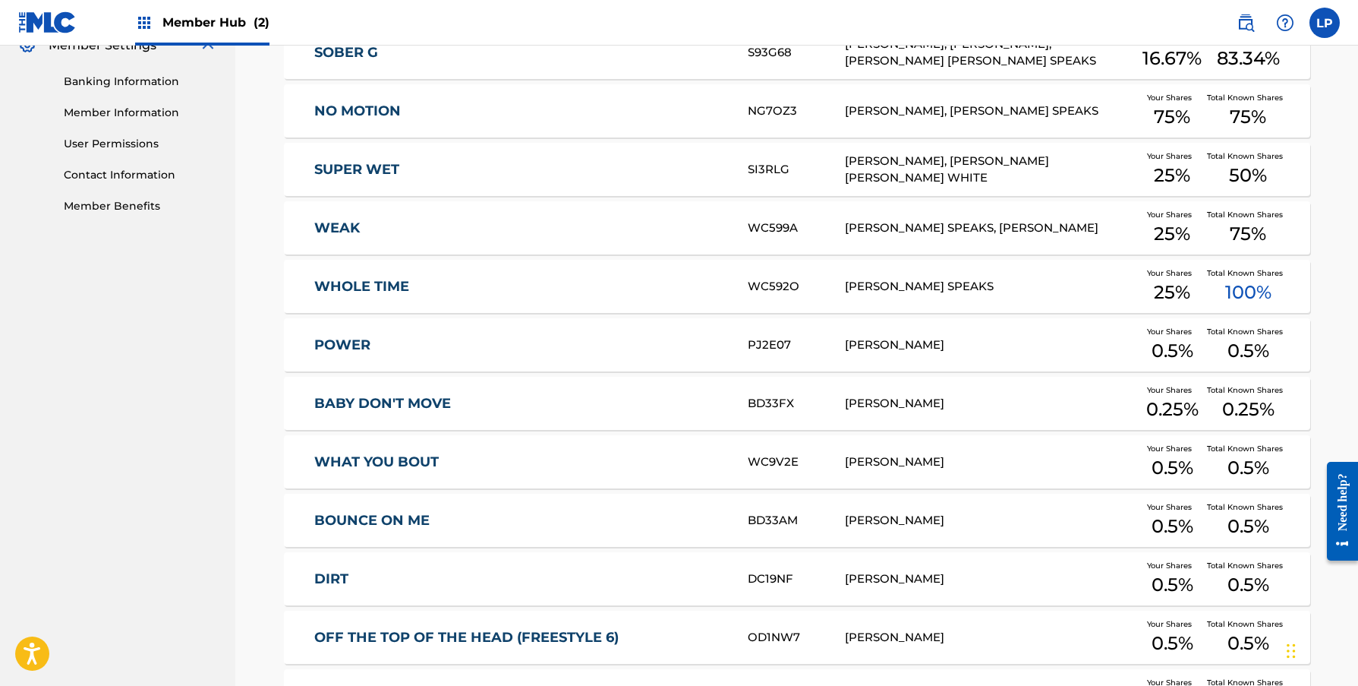
scroll to position [891, 0]
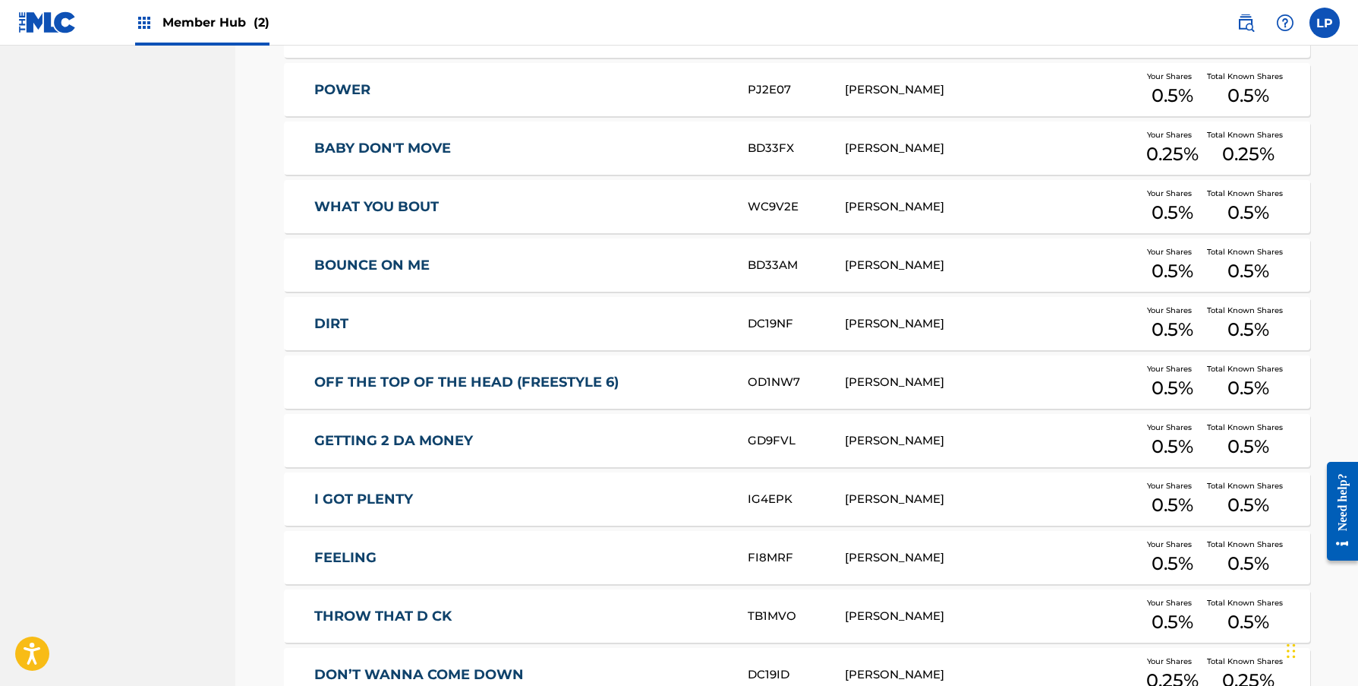
click at [1086, 266] on div "[PERSON_NAME]" at bounding box center [991, 265] width 292 height 17
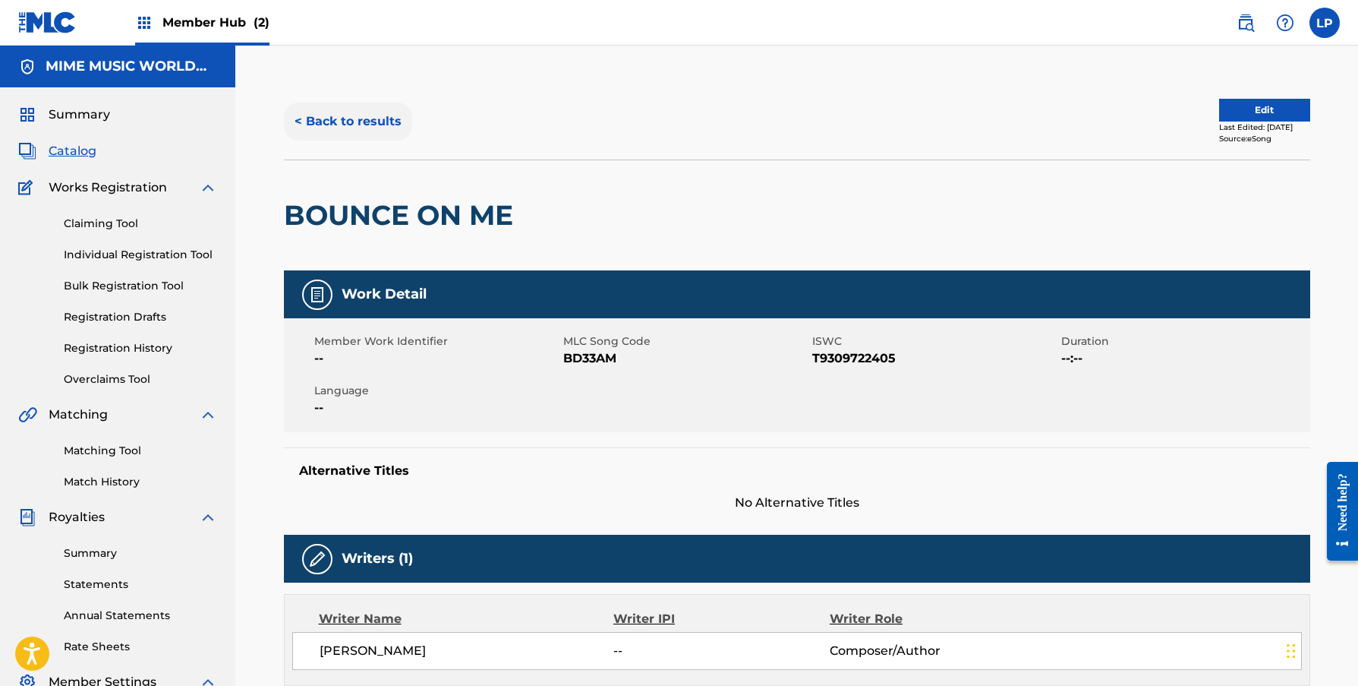
click at [313, 103] on button "< Back to results" at bounding box center [348, 122] width 128 height 38
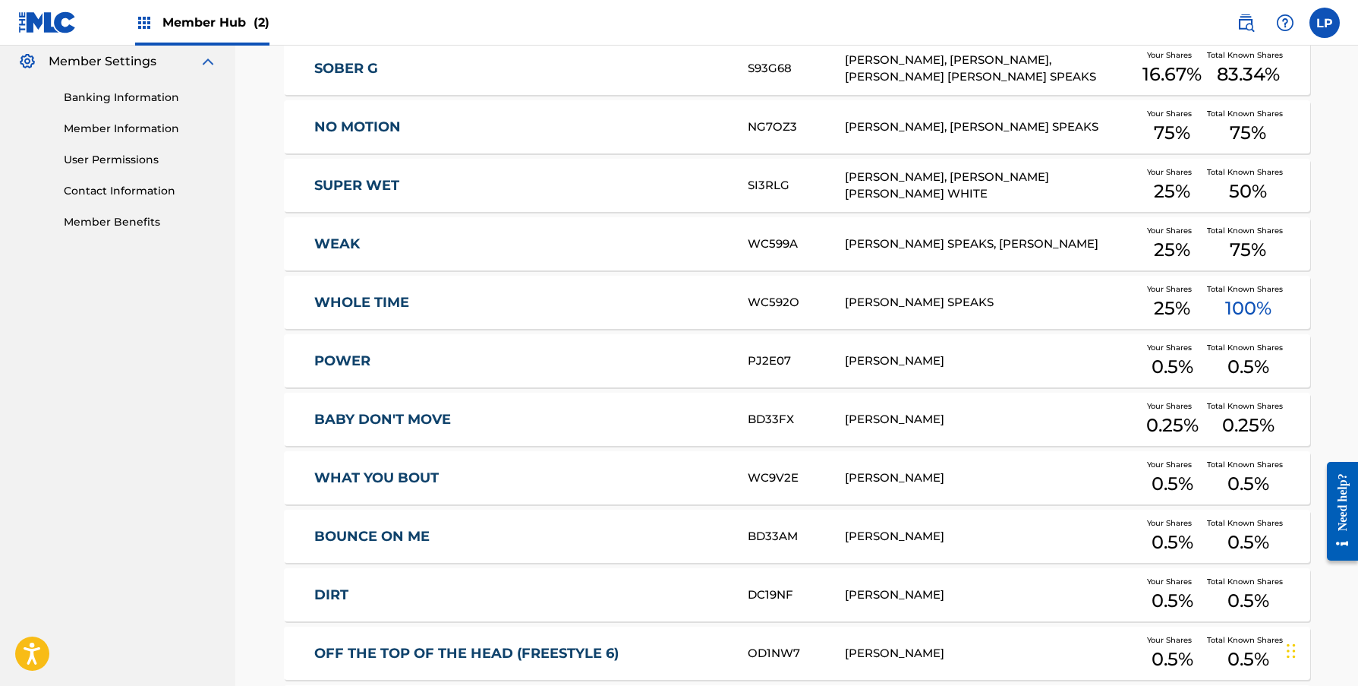
scroll to position [699, 0]
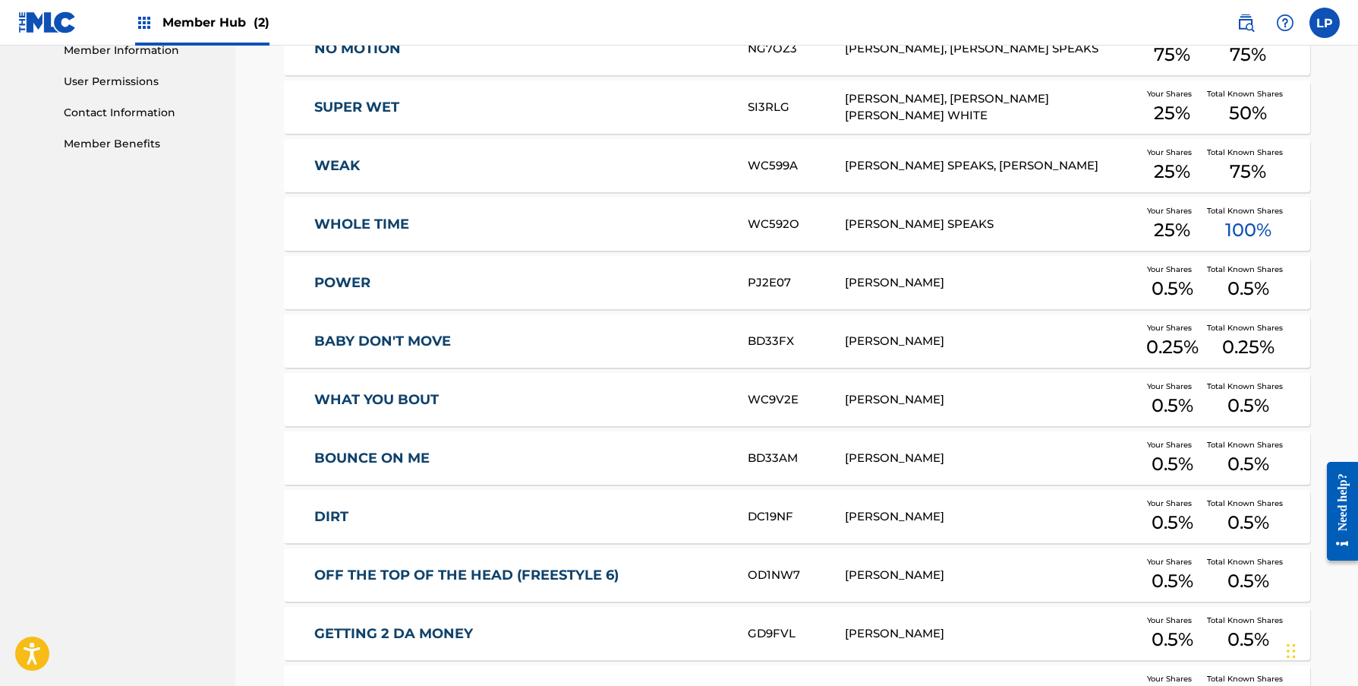
click at [526, 288] on link "POWER" at bounding box center [520, 282] width 413 height 17
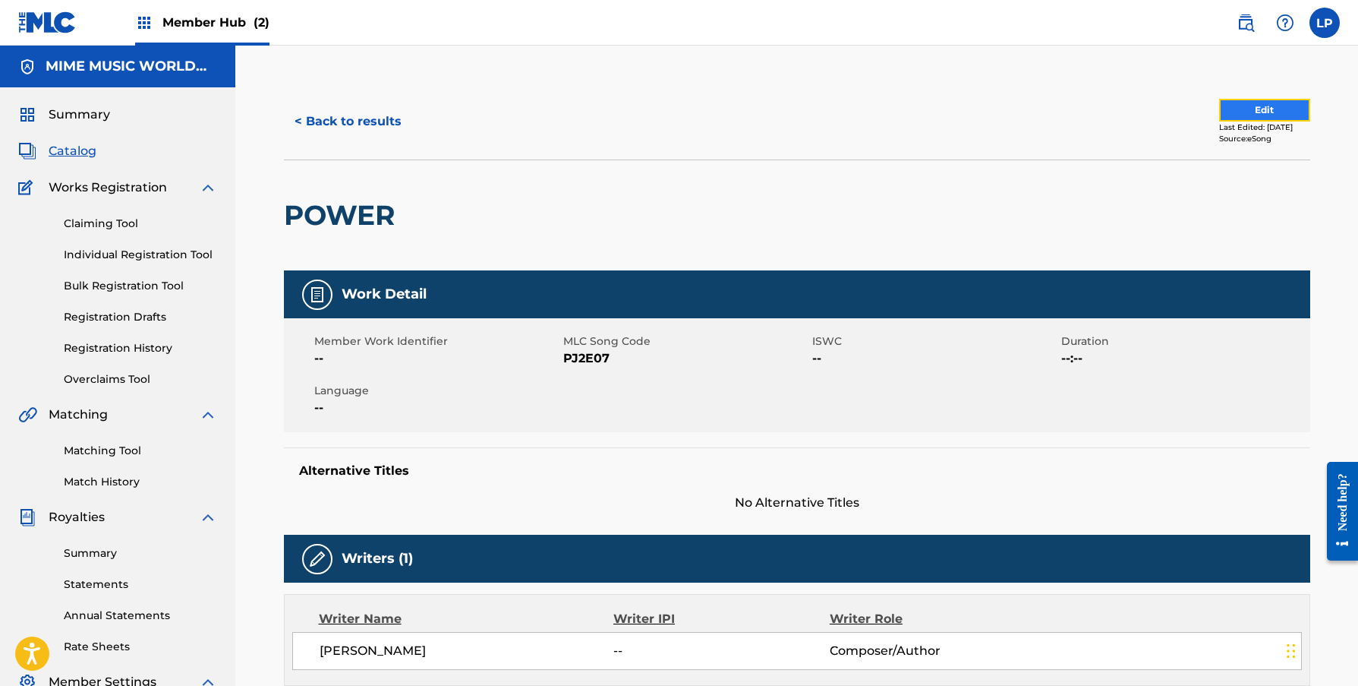
click at [1239, 102] on button "Edit" at bounding box center [1265, 110] width 91 height 23
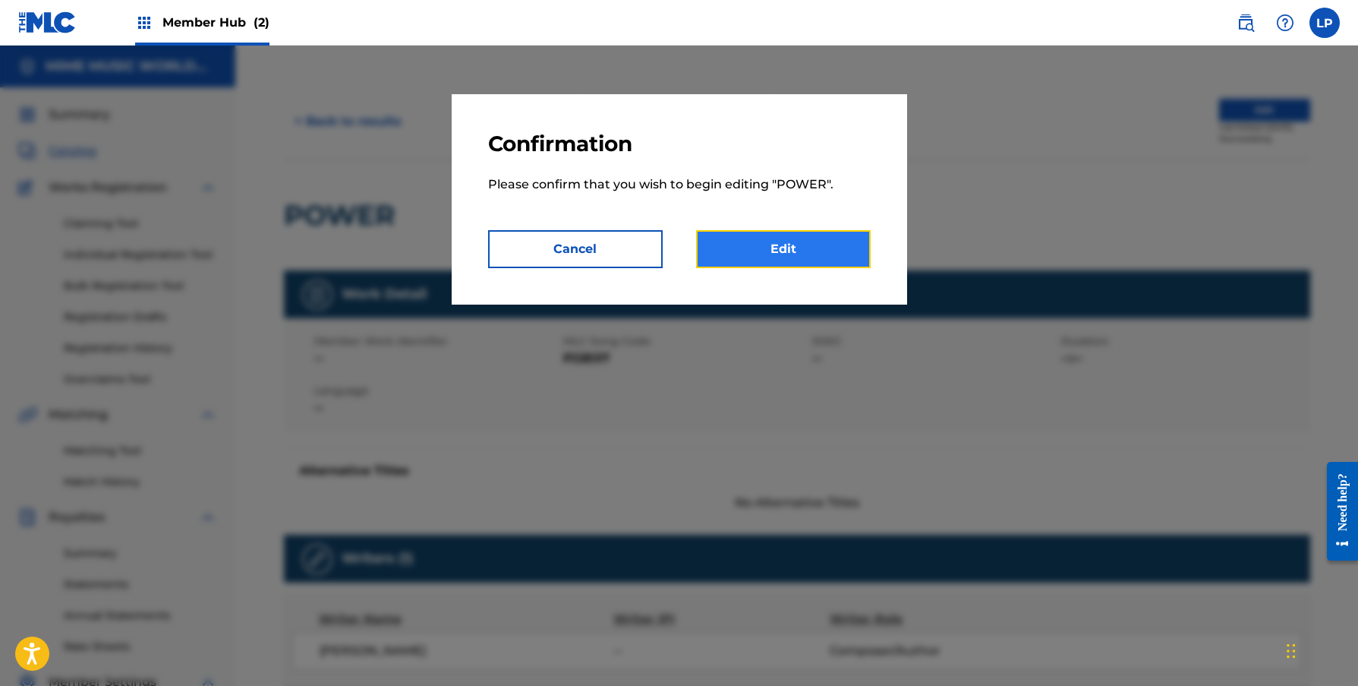
click at [778, 251] on link "Edit" at bounding box center [783, 249] width 175 height 38
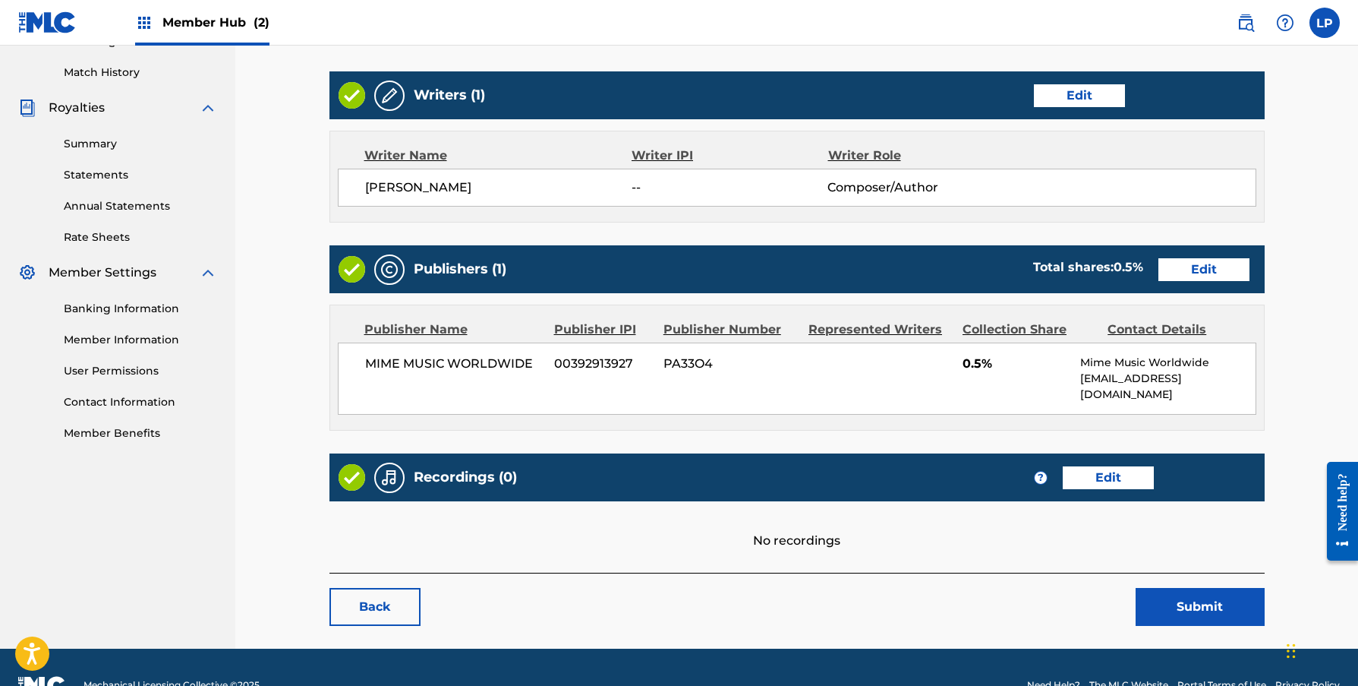
scroll to position [419, 0]
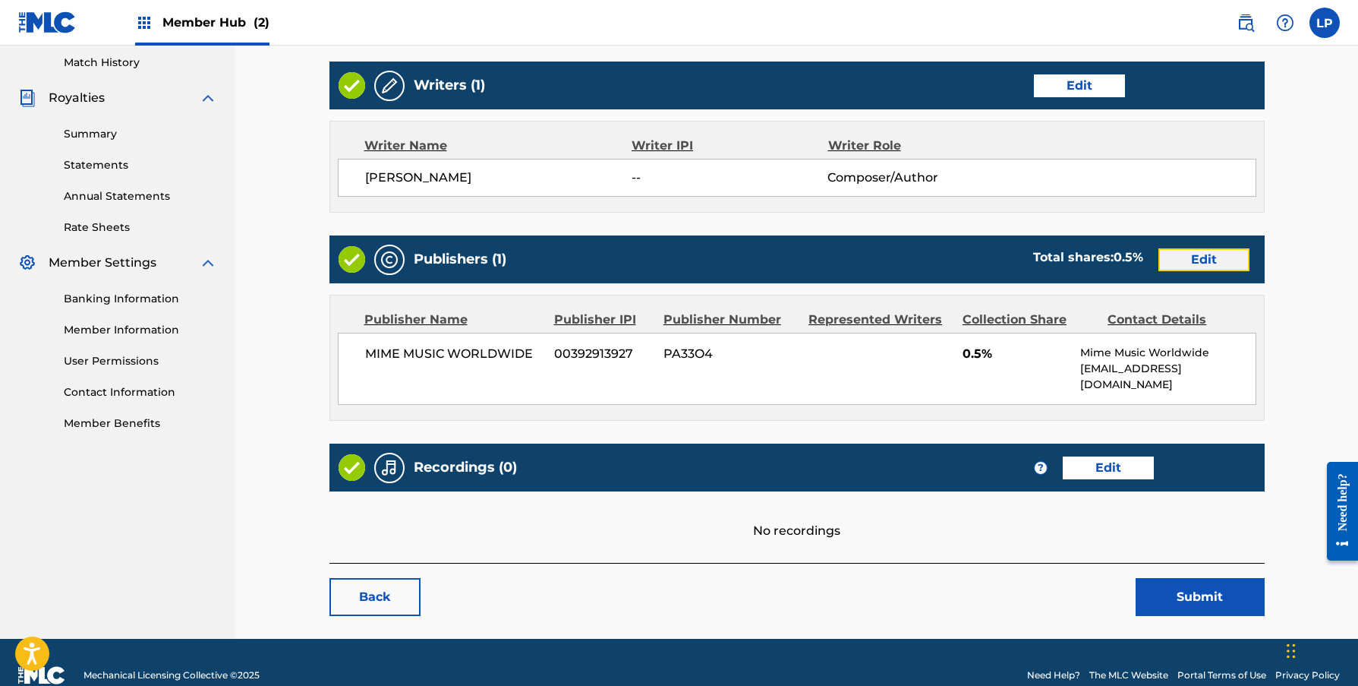
click at [1189, 262] on link "Edit" at bounding box center [1204, 259] width 91 height 23
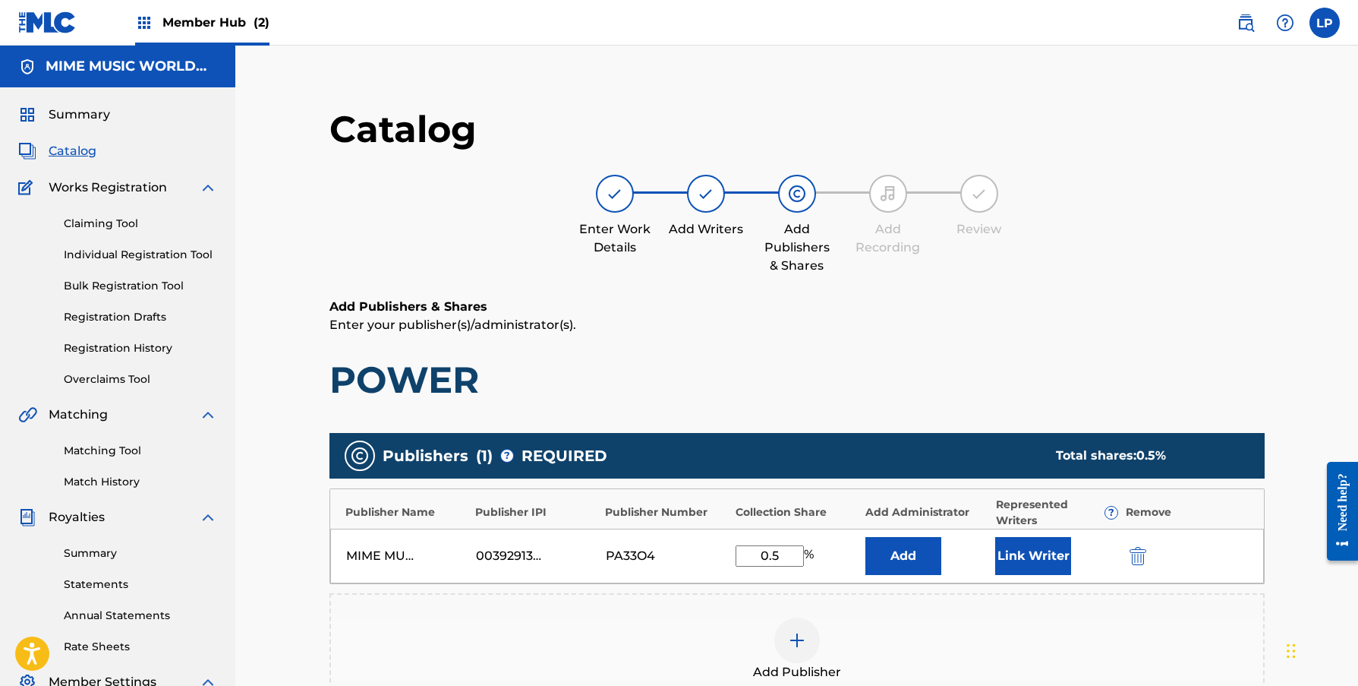
click at [784, 557] on input "0.5" at bounding box center [770, 555] width 68 height 21
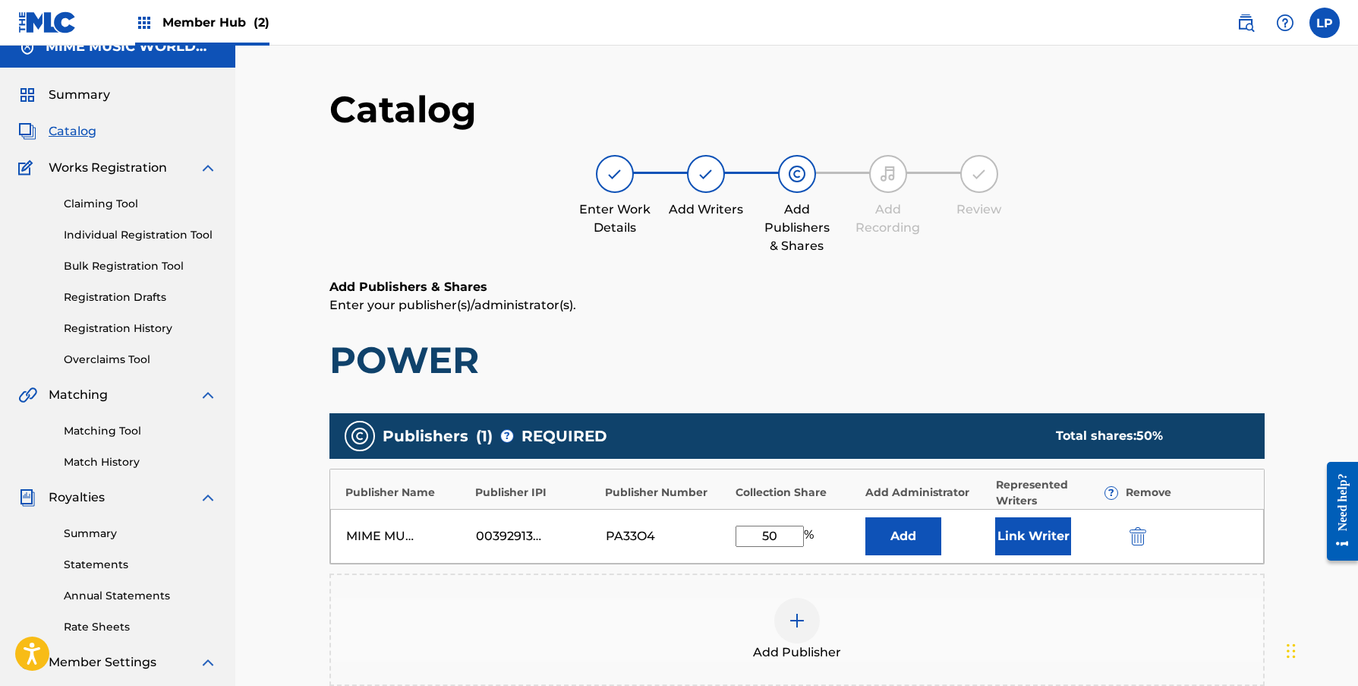
scroll to position [166, 0]
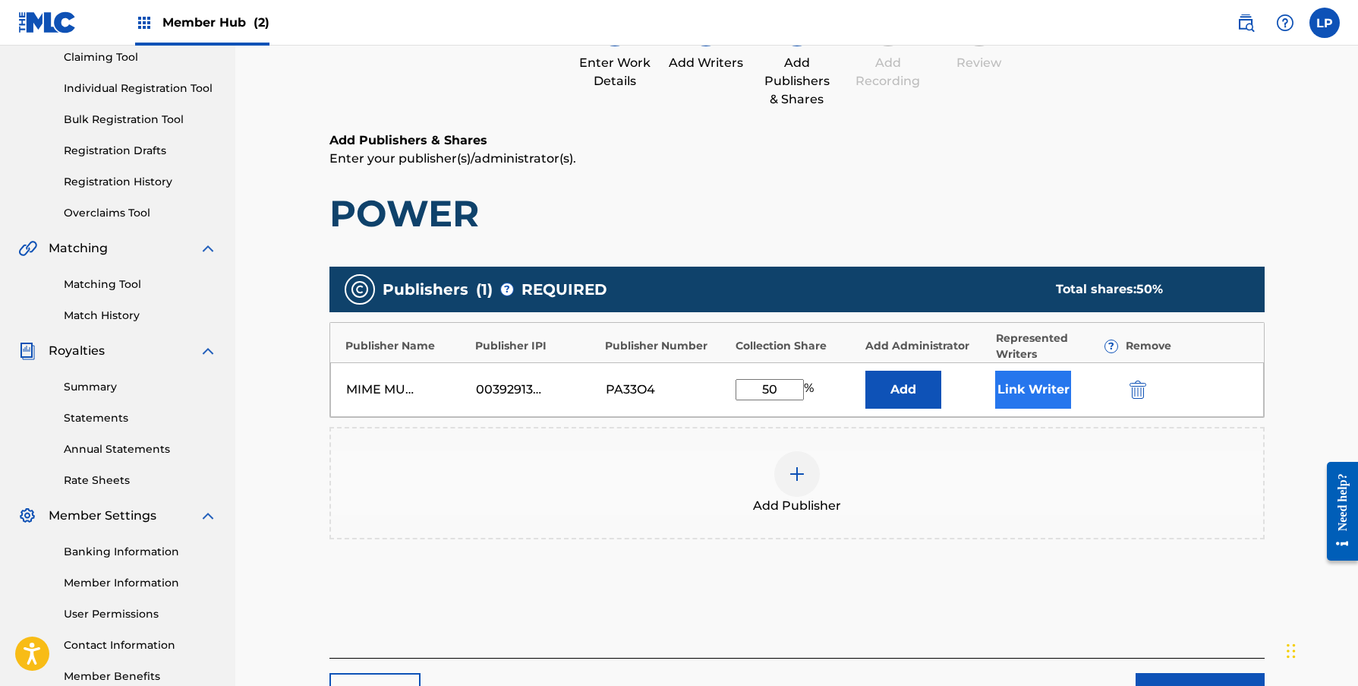
type input "50"
click at [996, 381] on button "Link Writer" at bounding box center [1034, 390] width 76 height 38
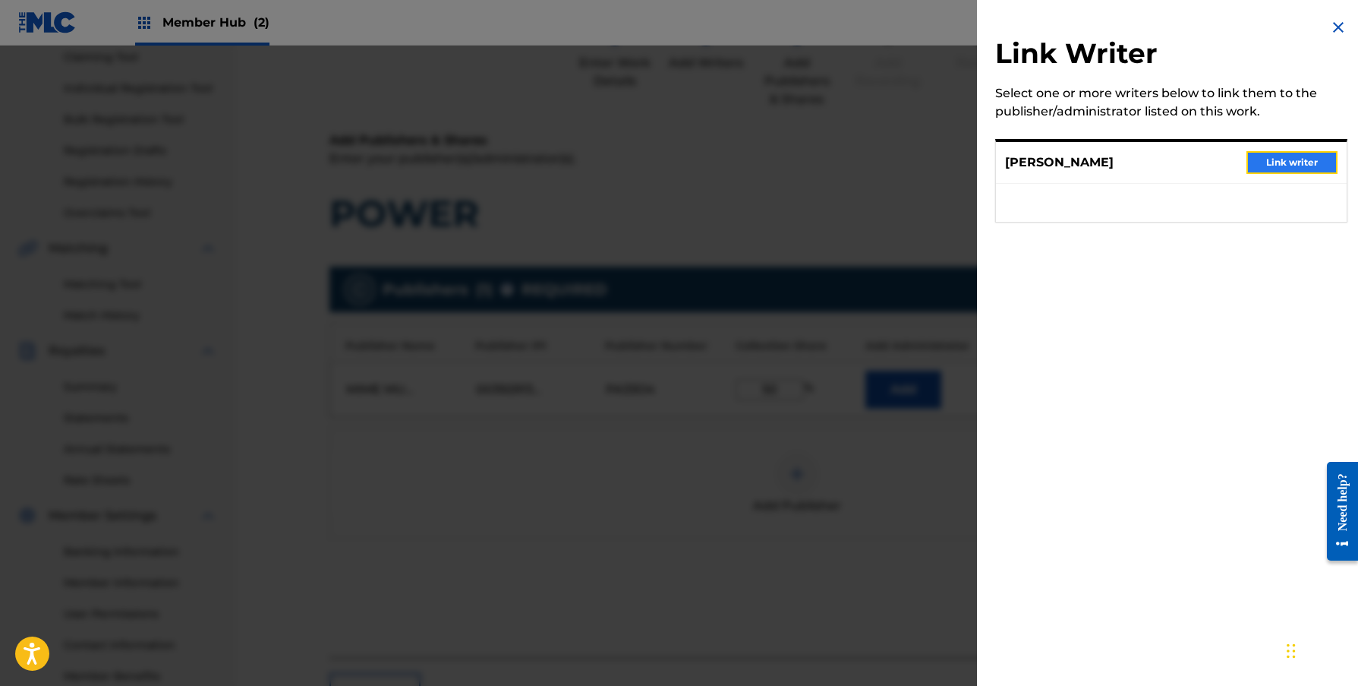
click at [1266, 159] on button "Link writer" at bounding box center [1292, 162] width 91 height 23
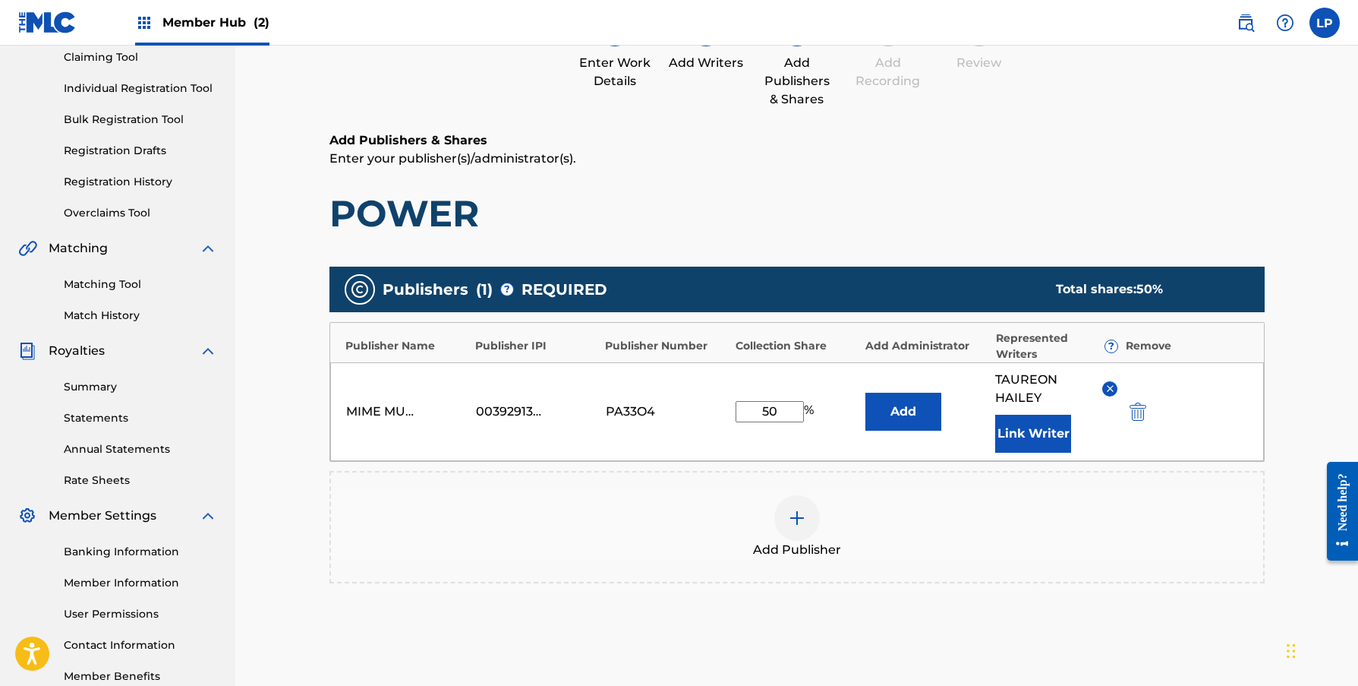
scroll to position [331, 0]
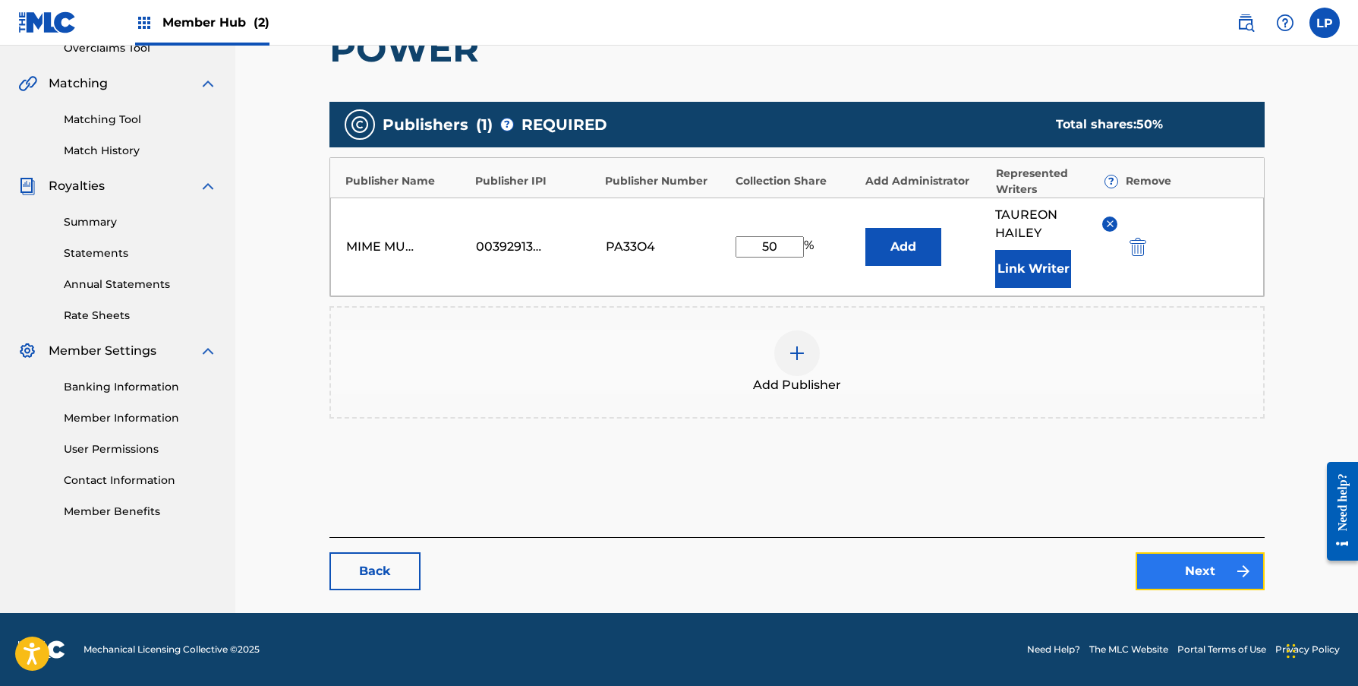
click at [1150, 560] on link "Next" at bounding box center [1200, 571] width 129 height 38
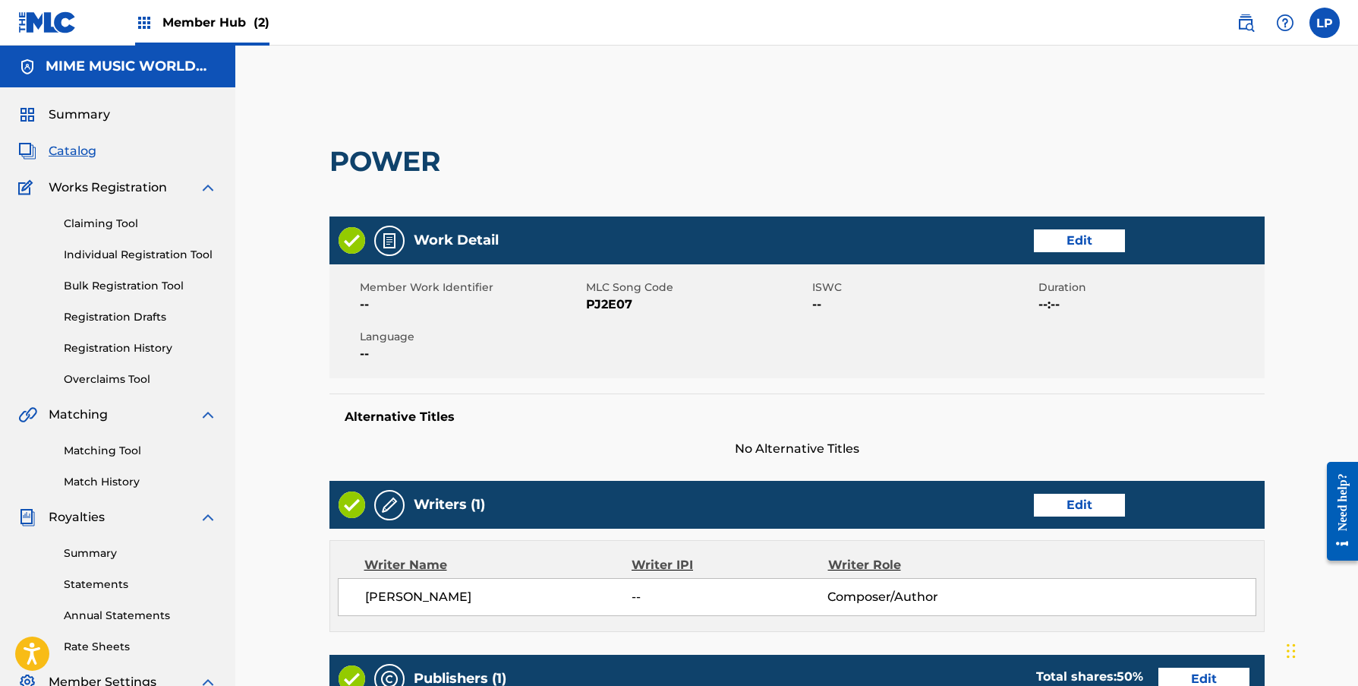
scroll to position [517, 0]
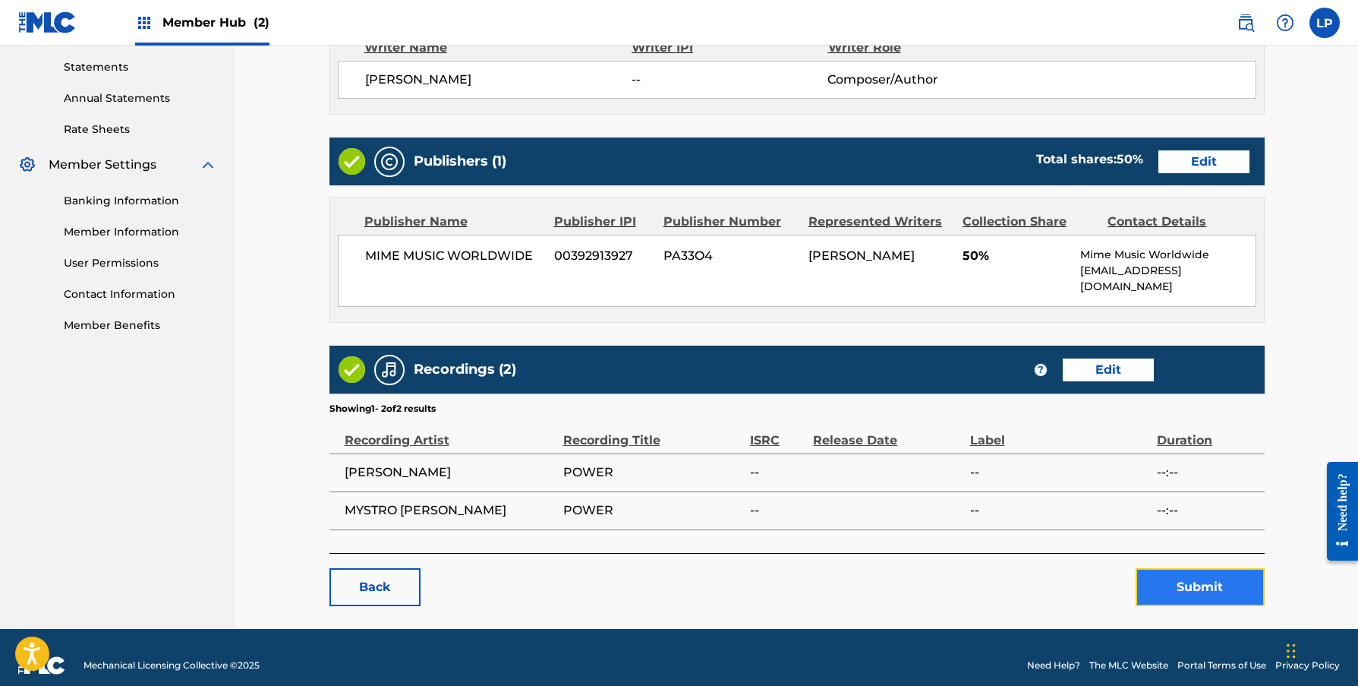
click at [1169, 568] on button "Submit" at bounding box center [1200, 587] width 129 height 38
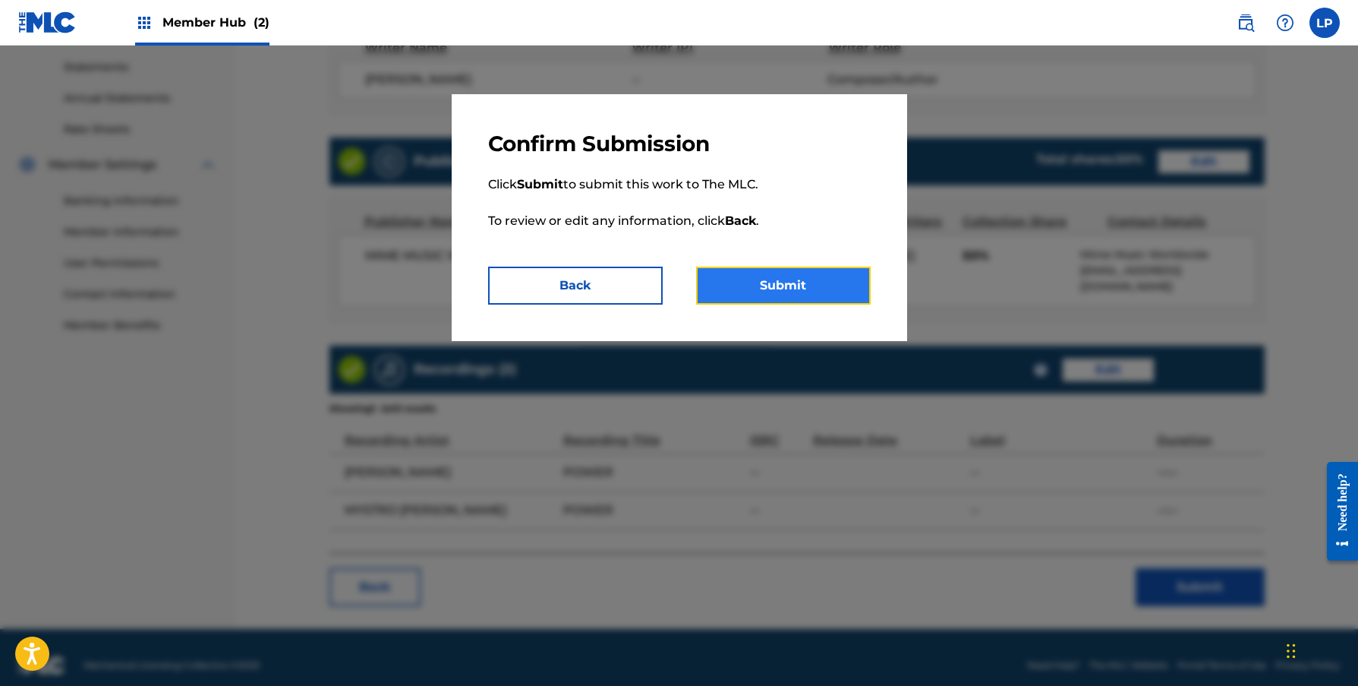
click at [787, 286] on button "Submit" at bounding box center [783, 286] width 175 height 38
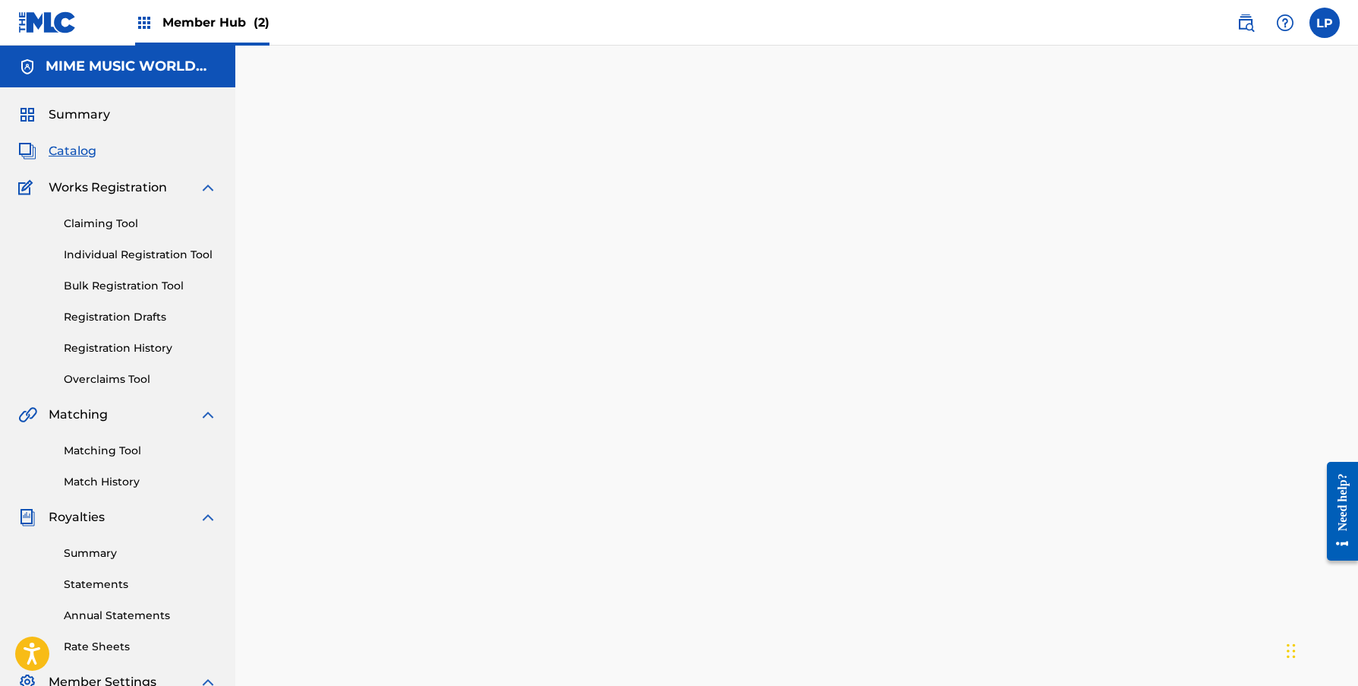
scroll to position [256, 0]
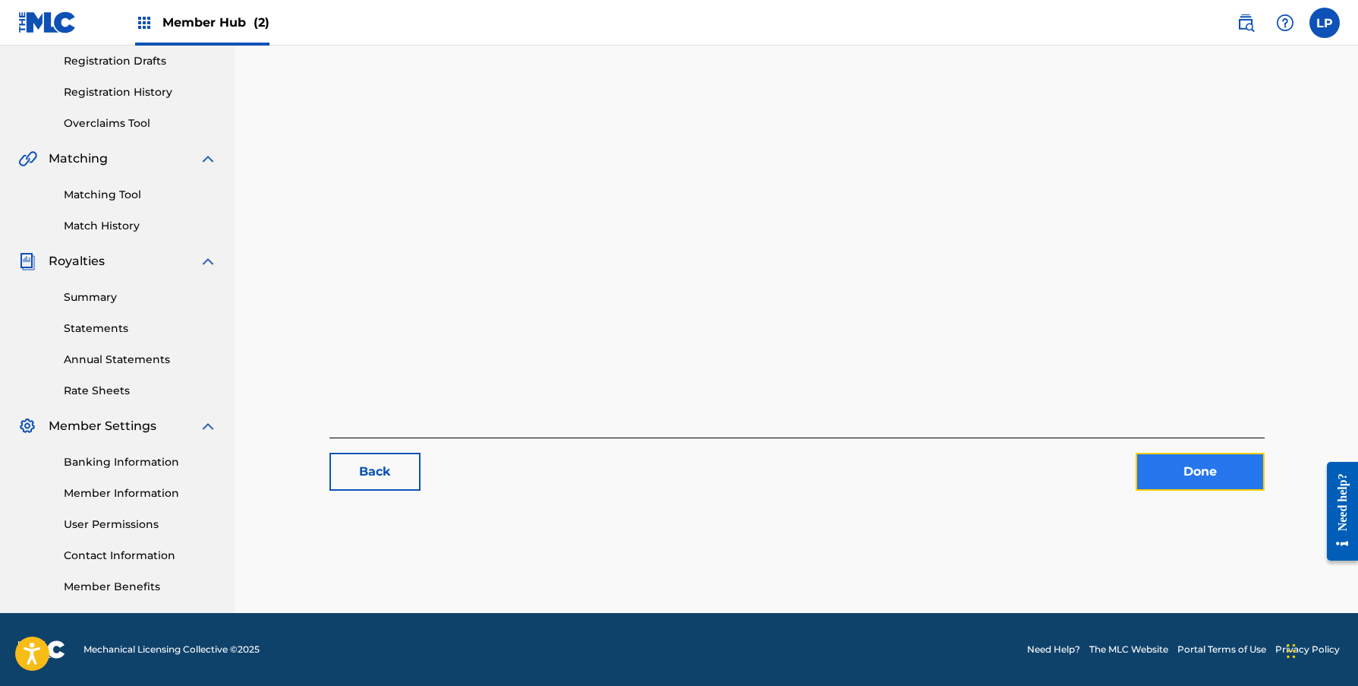
click at [1163, 478] on link "Done" at bounding box center [1200, 472] width 129 height 38
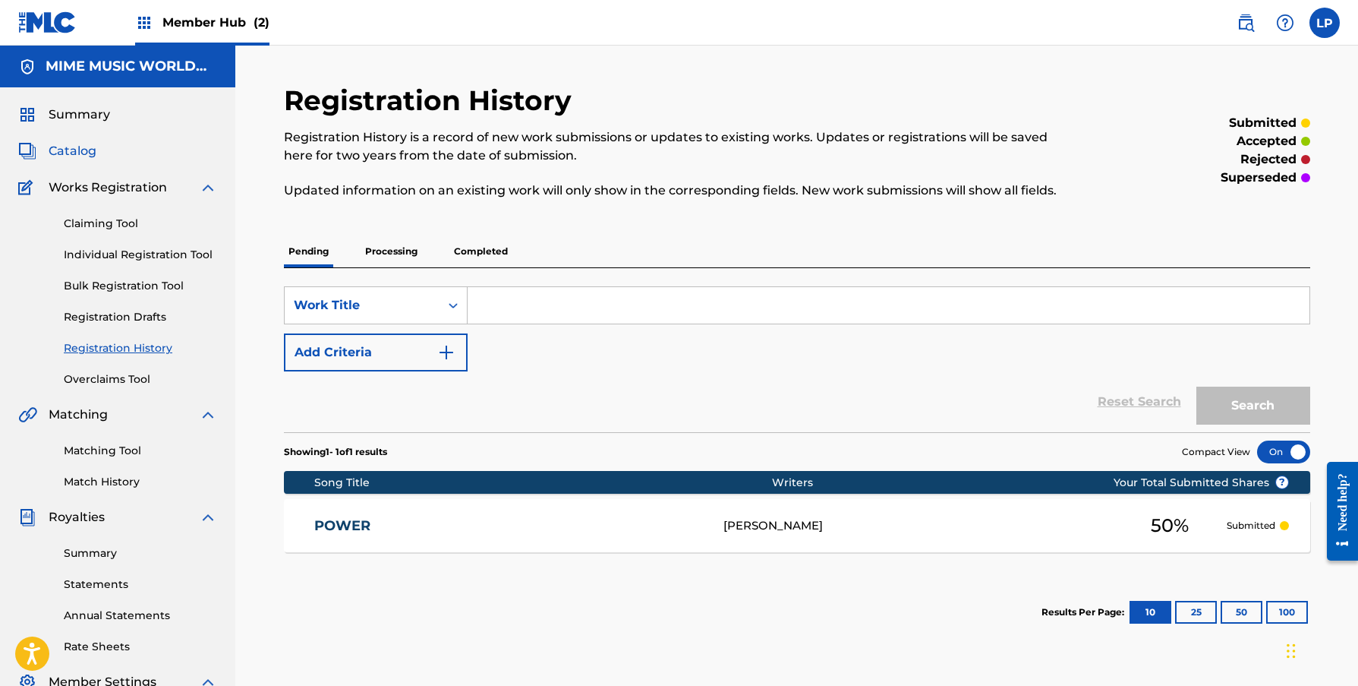
click at [74, 151] on span "Catalog" at bounding box center [73, 151] width 48 height 18
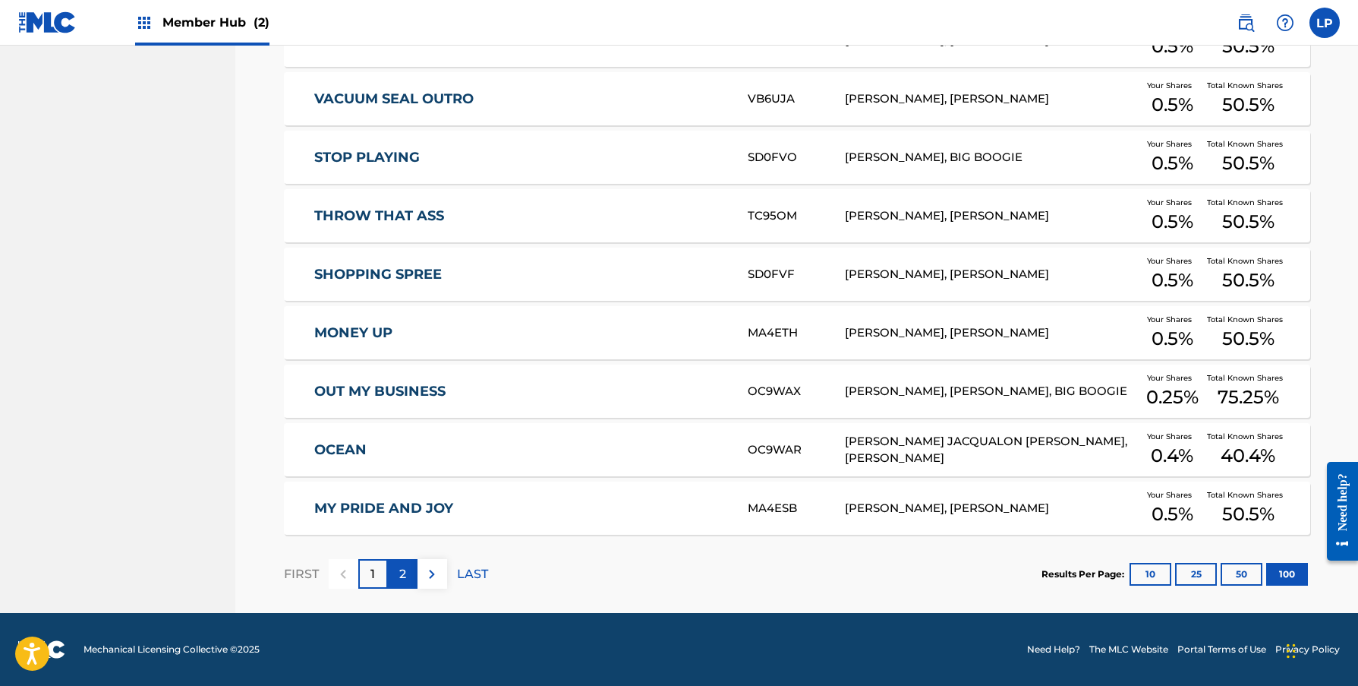
click at [399, 578] on p "2" at bounding box center [402, 574] width 7 height 18
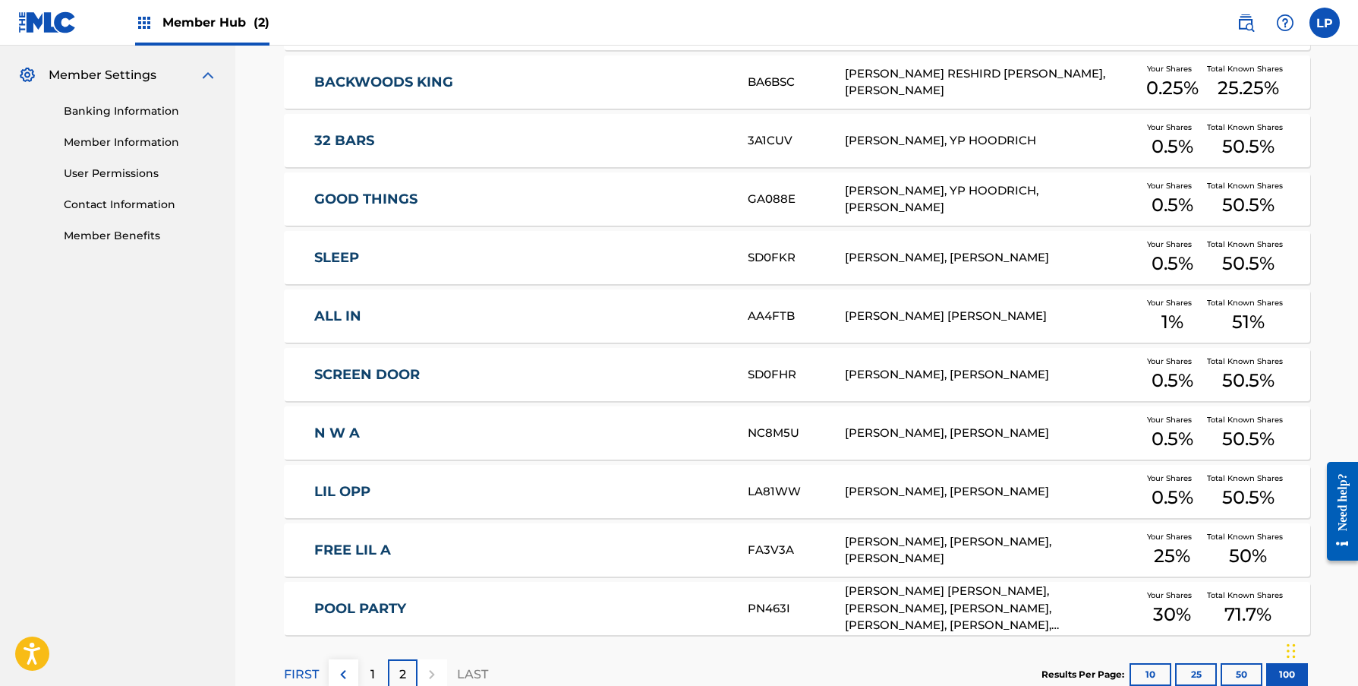
scroll to position [707, 0]
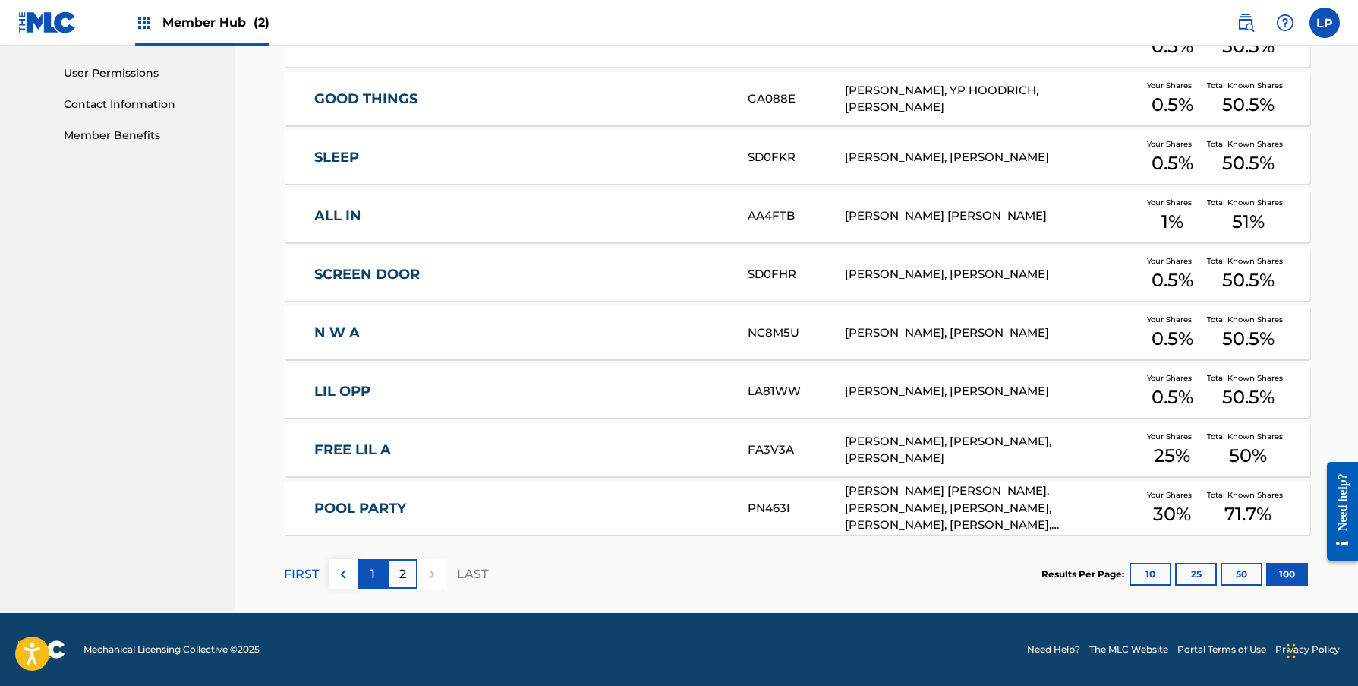
click at [372, 560] on div "1" at bounding box center [373, 574] width 30 height 30
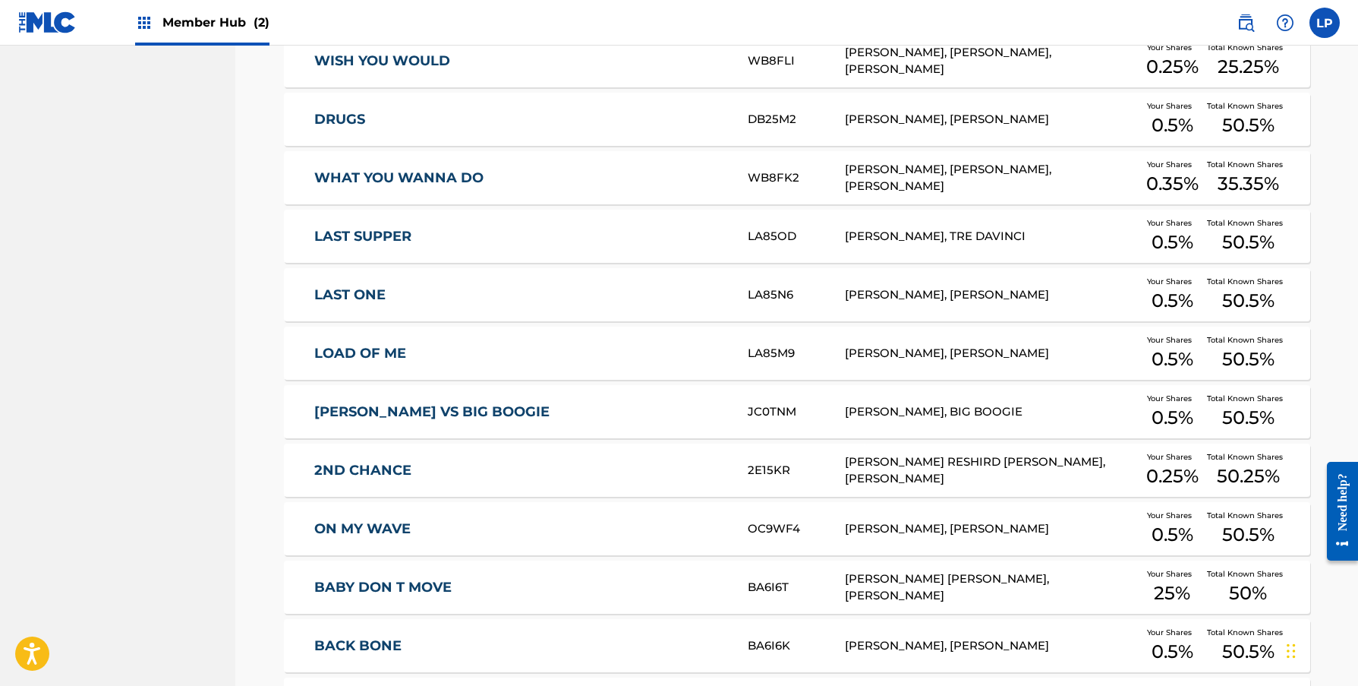
scroll to position [3795, 0]
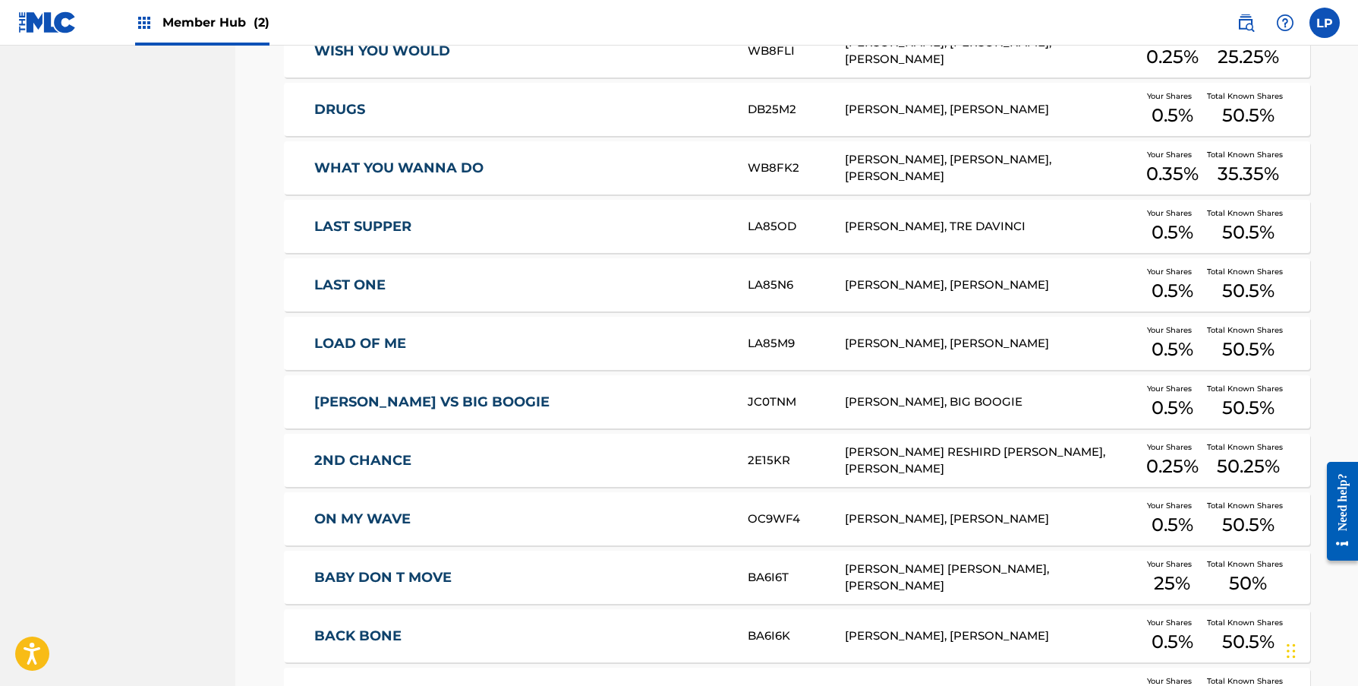
click at [555, 462] on link "2ND CHANCE" at bounding box center [520, 460] width 413 height 17
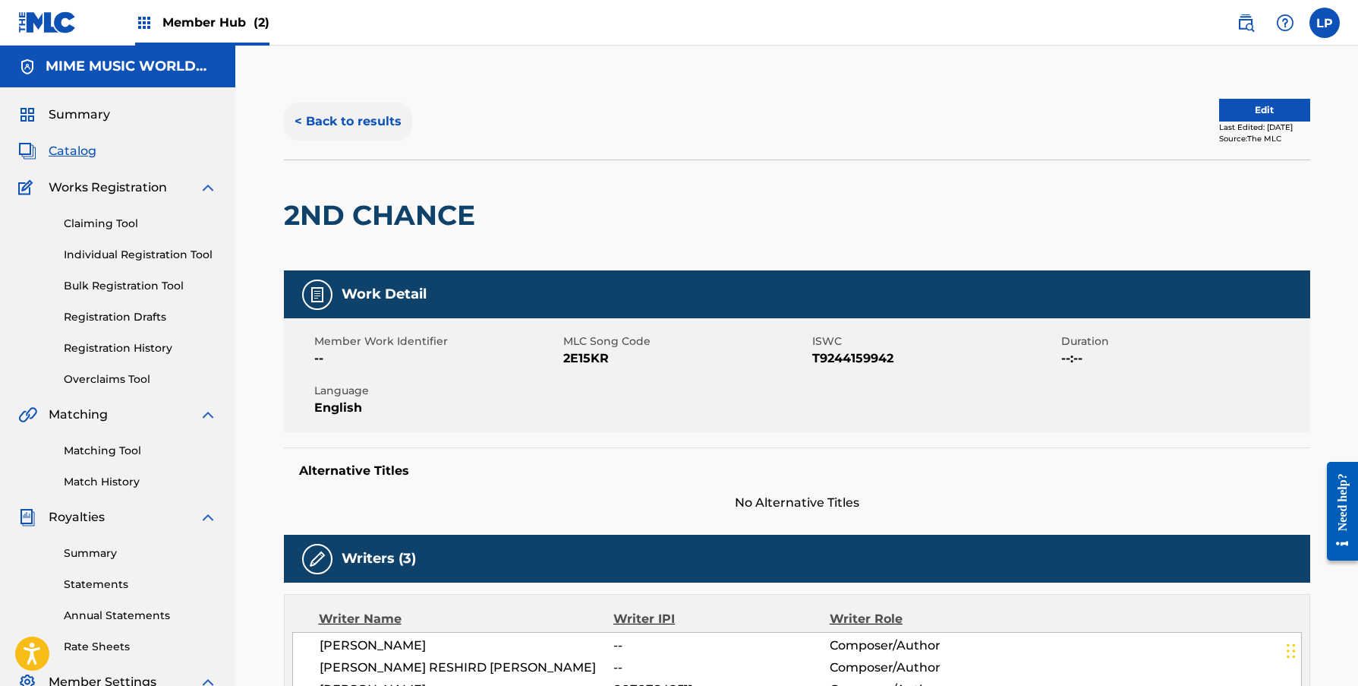
click at [376, 123] on button "< Back to results" at bounding box center [348, 122] width 128 height 38
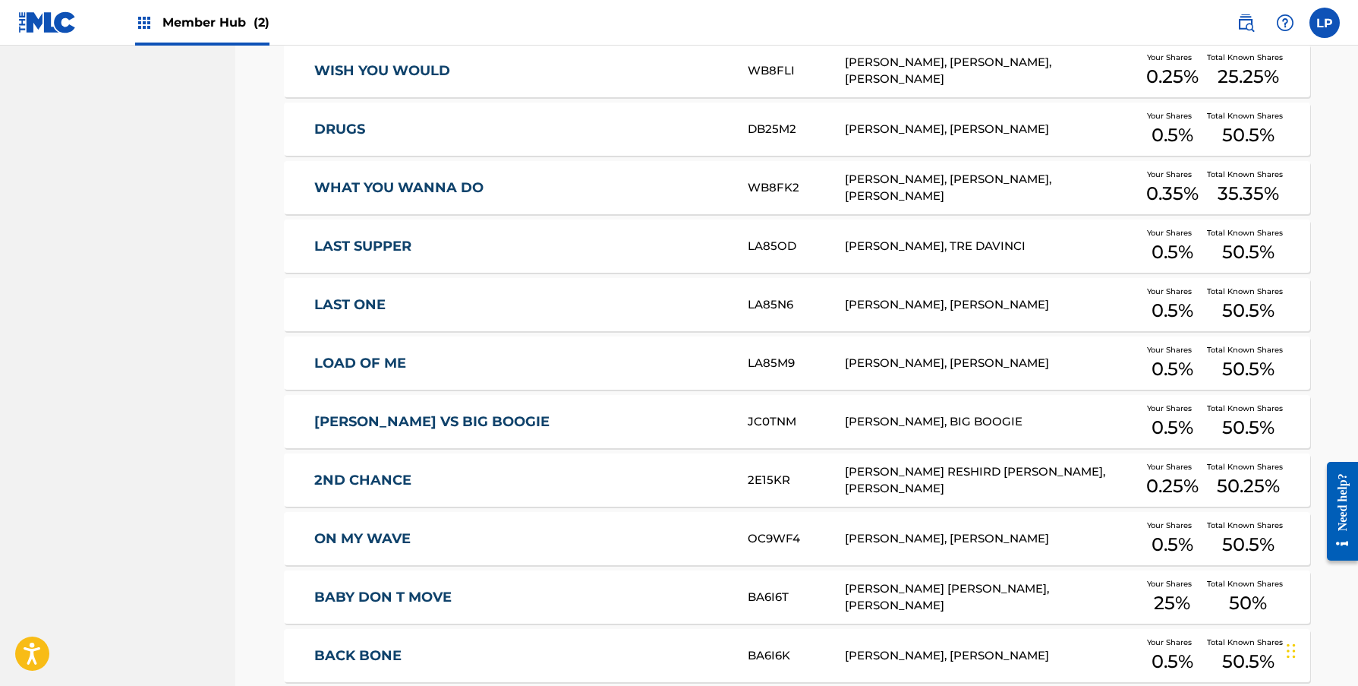
scroll to position [3766, 0]
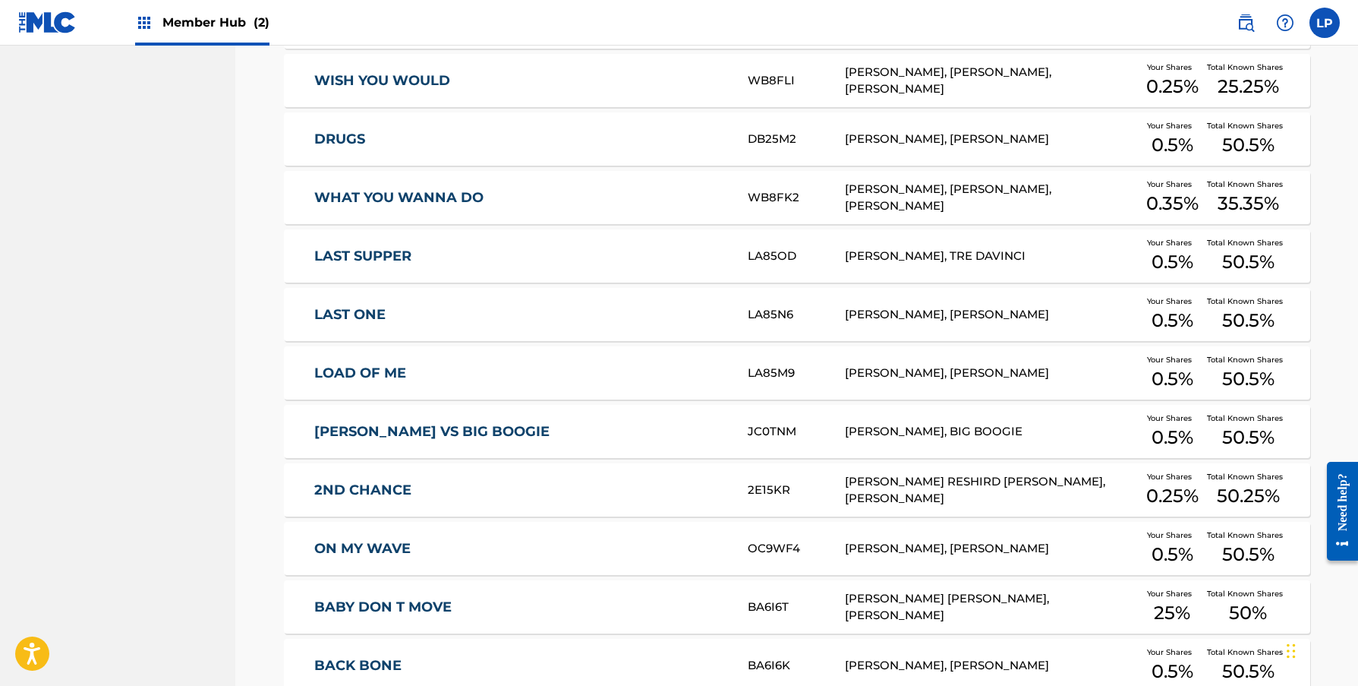
click at [529, 84] on link "WISH YOU WOULD" at bounding box center [520, 80] width 413 height 17
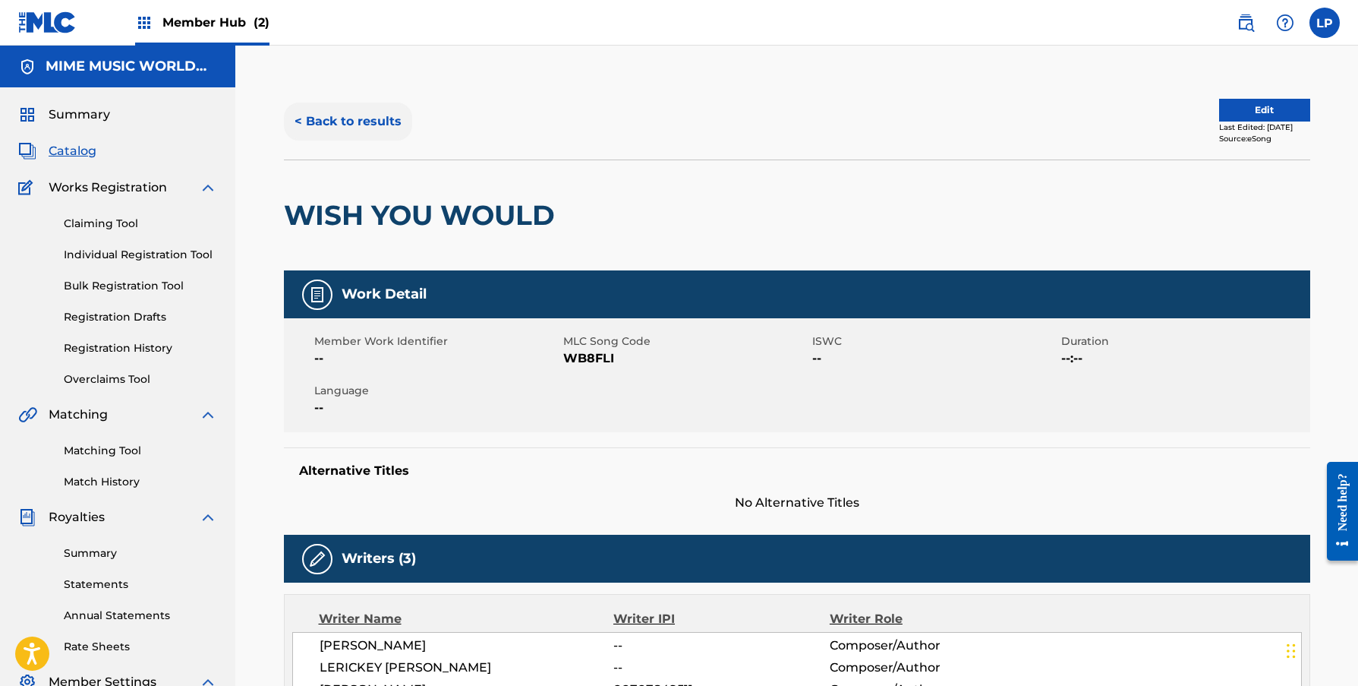
click at [341, 124] on button "< Back to results" at bounding box center [348, 122] width 128 height 38
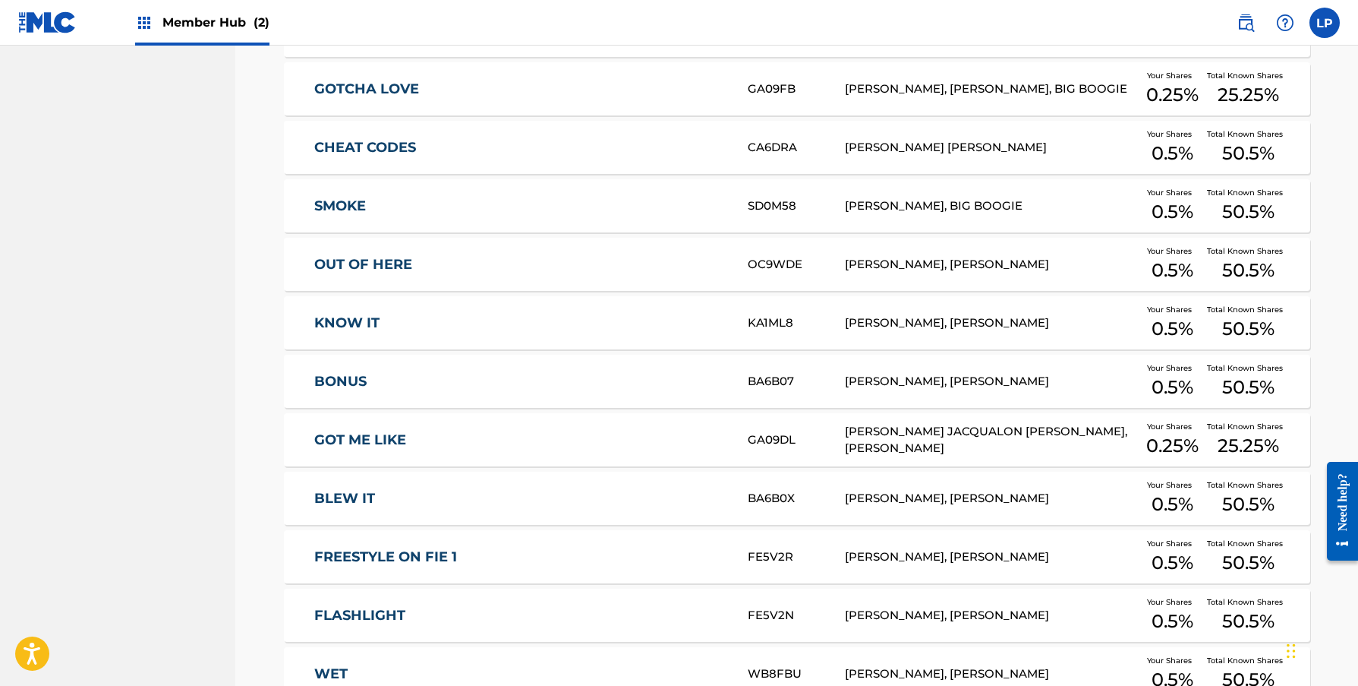
scroll to position [5082, 0]
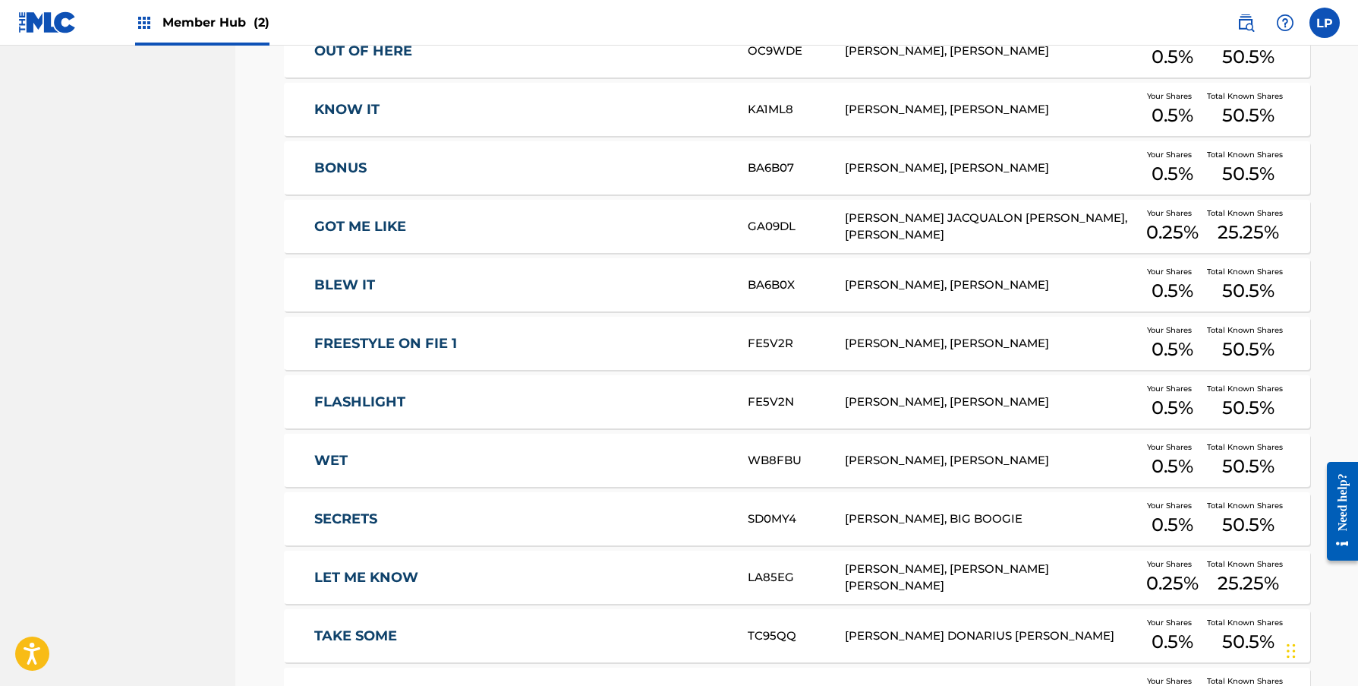
click at [555, 159] on link "BONUS" at bounding box center [520, 167] width 413 height 17
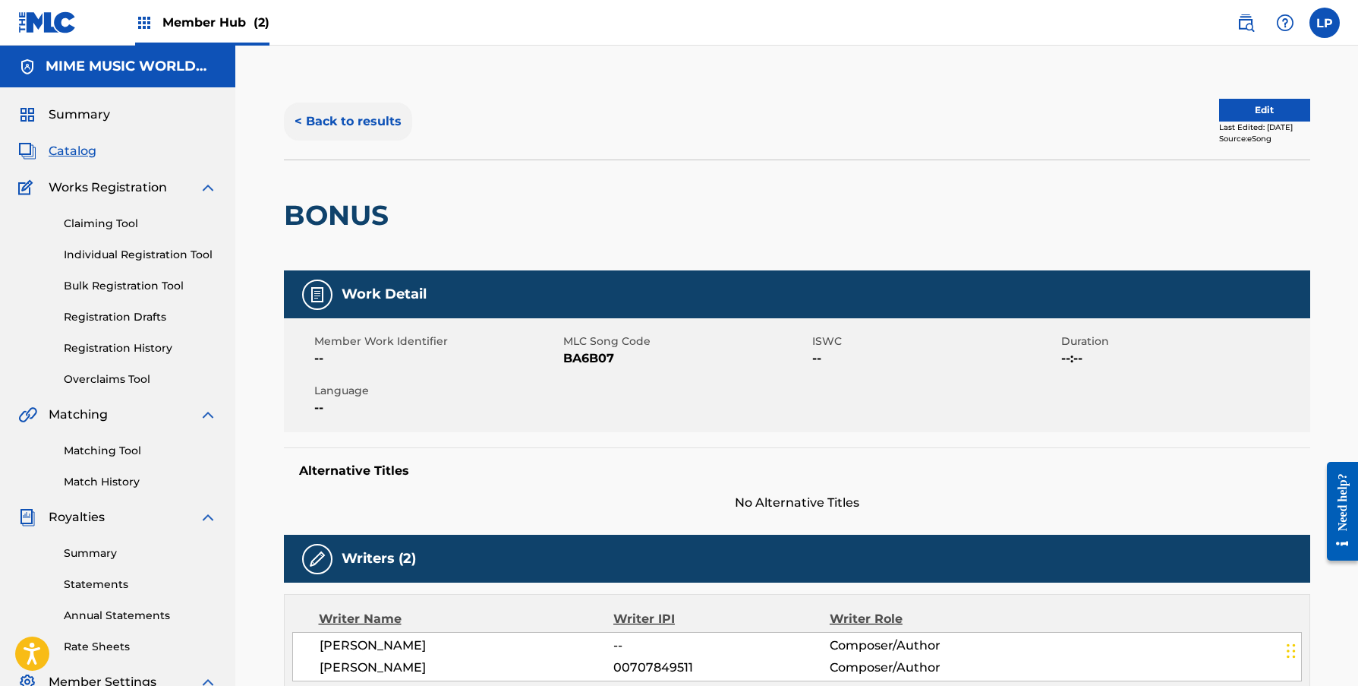
click at [341, 131] on button "< Back to results" at bounding box center [348, 122] width 128 height 38
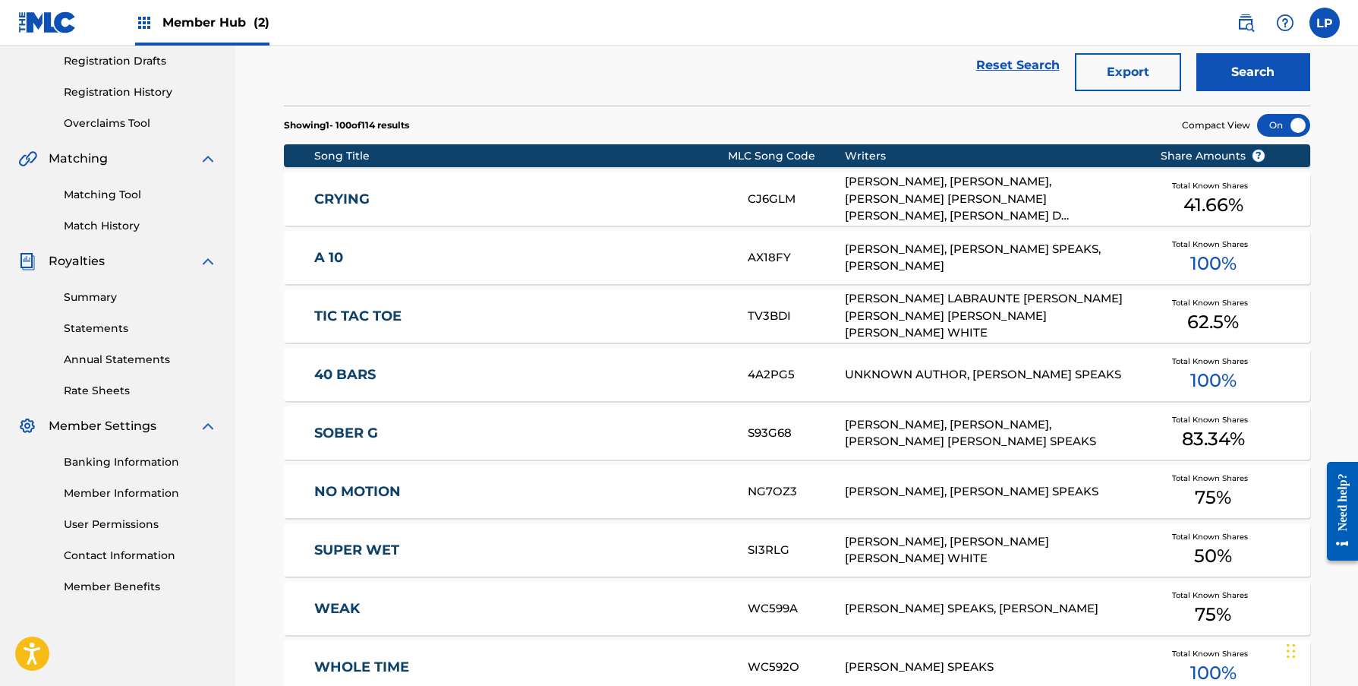
scroll to position [5082, 0]
